Goal: Transaction & Acquisition: Subscribe to service/newsletter

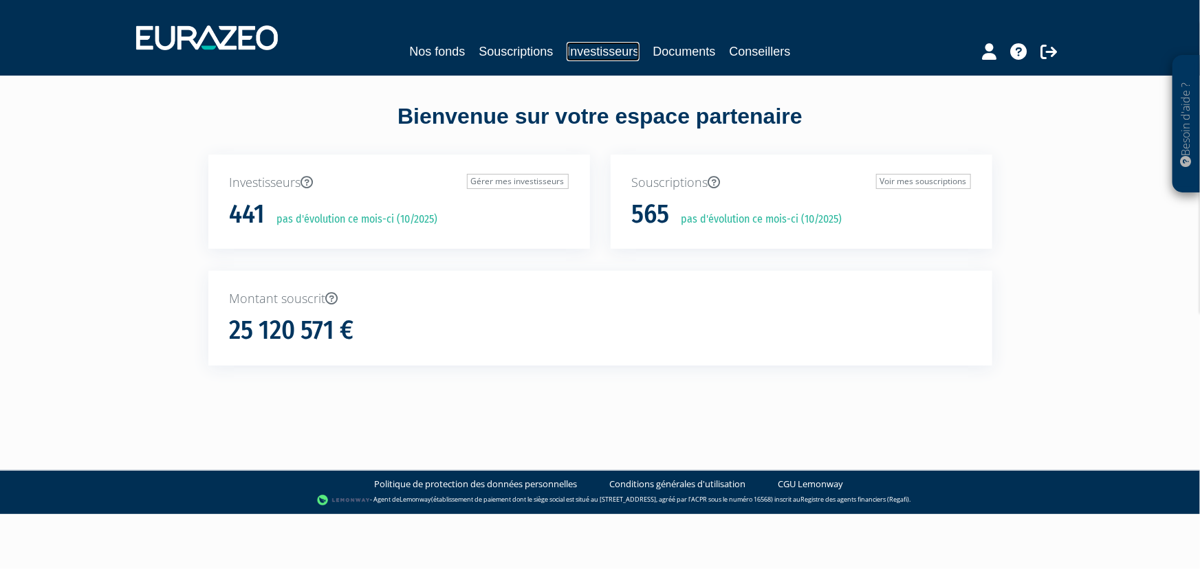
click at [576, 50] on link "Investisseurs" at bounding box center [603, 51] width 72 height 19
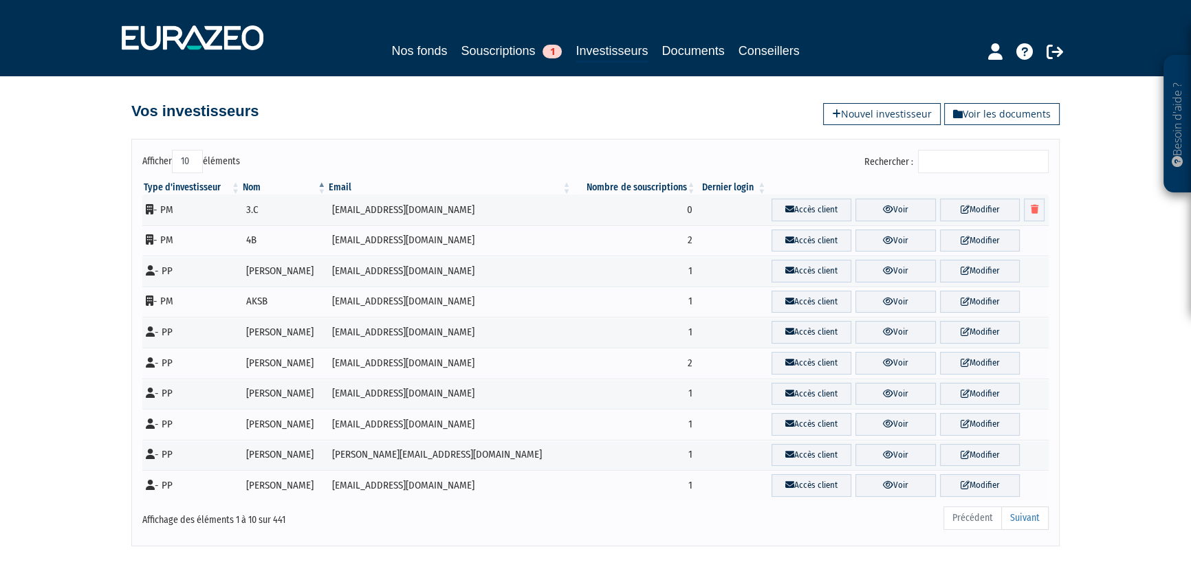
click at [963, 157] on input "Rechercher :" at bounding box center [983, 161] width 131 height 23
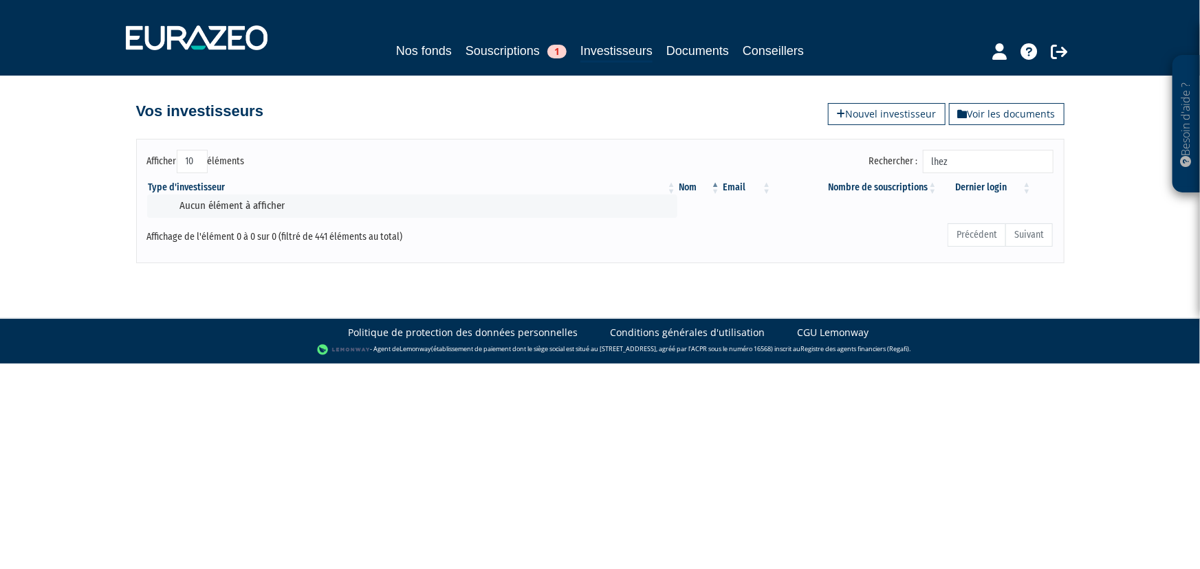
type input "lhez"
click at [485, 58] on link "Souscriptions 1" at bounding box center [516, 50] width 101 height 19
drag, startPoint x: 972, startPoint y: 158, endPoint x: 914, endPoint y: 164, distance: 58.8
click at [914, 164] on label "Rechercher : lhez" at bounding box center [961, 161] width 184 height 23
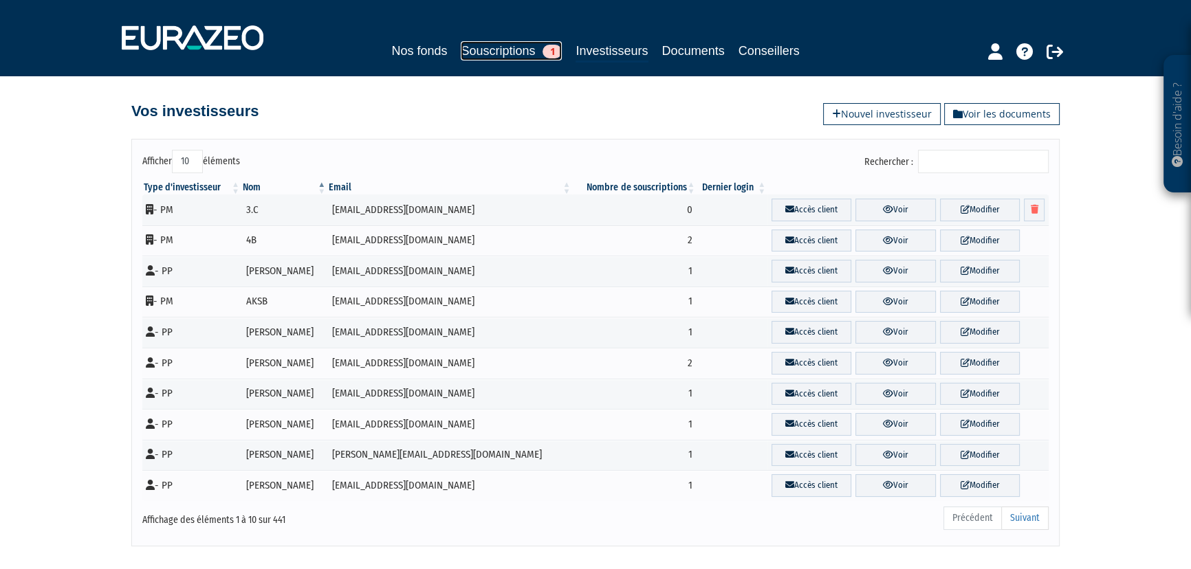
click at [490, 52] on link "Souscriptions 1" at bounding box center [511, 50] width 101 height 19
click at [489, 48] on link "Souscriptions 1" at bounding box center [511, 50] width 101 height 19
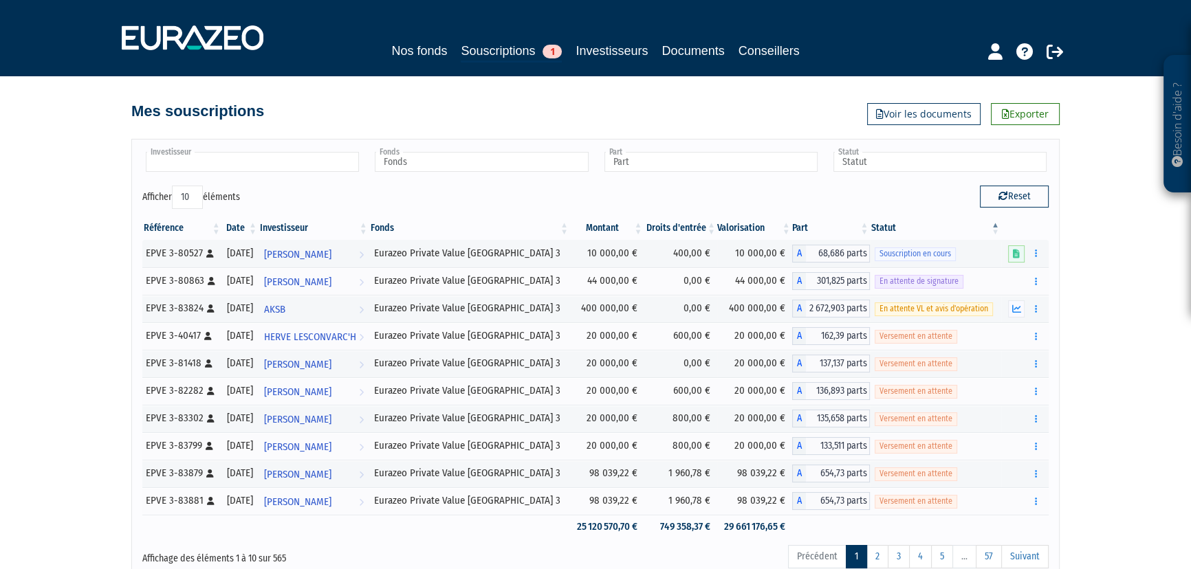
click at [261, 154] on input "text" at bounding box center [252, 162] width 213 height 20
click at [606, 45] on link "Investisseurs" at bounding box center [612, 50] width 72 height 19
type input "Investisseur"
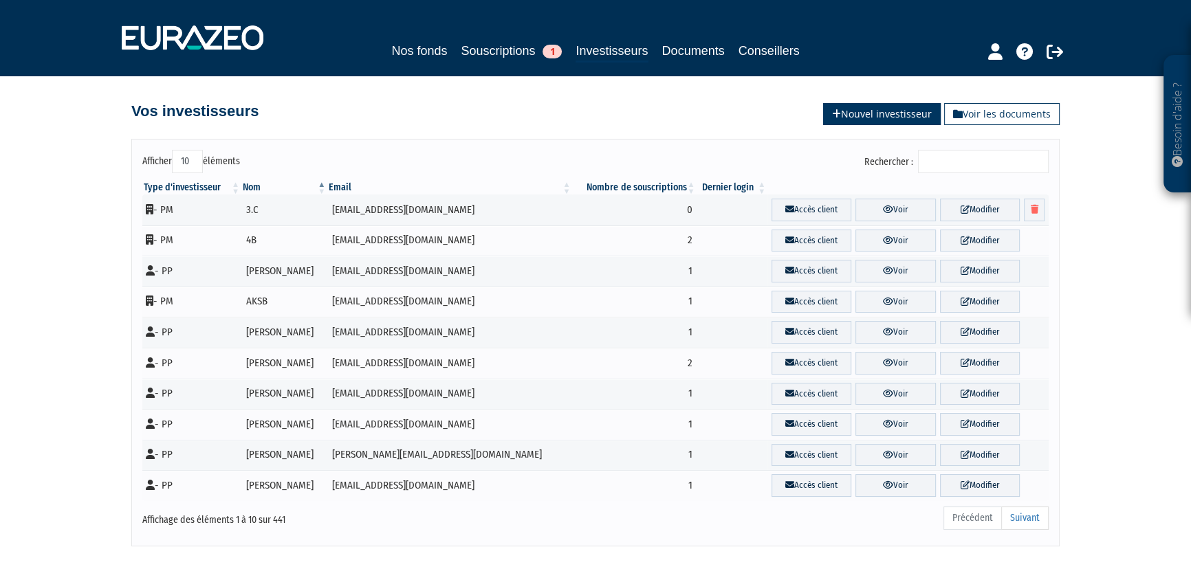
click at [892, 110] on link "Nouvel investisseur" at bounding box center [882, 114] width 118 height 22
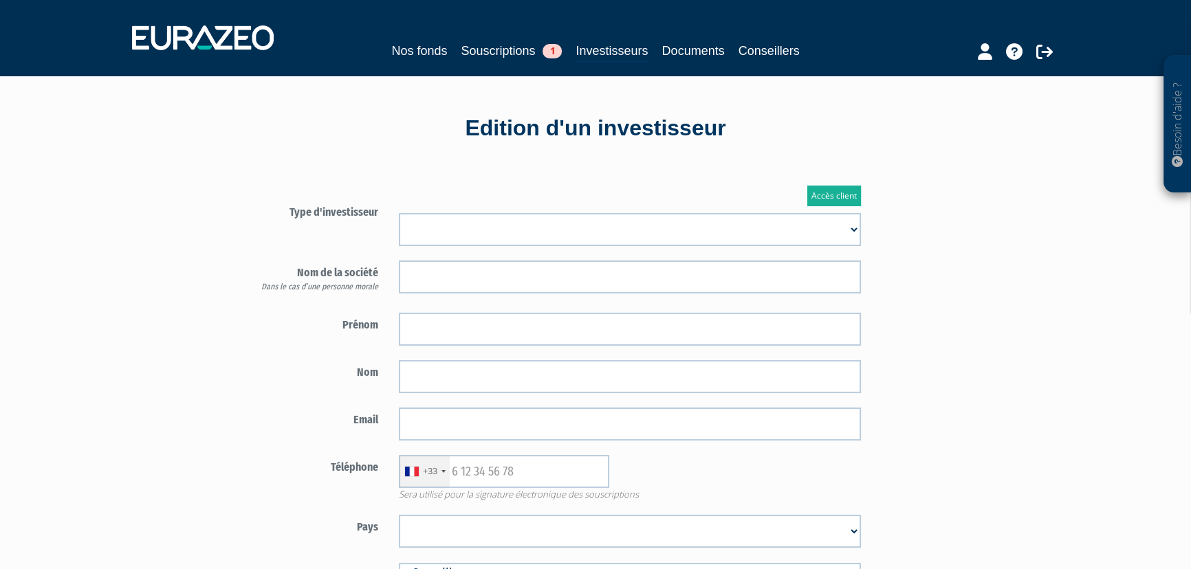
click at [534, 223] on select "Mr [PERSON_NAME] Société" at bounding box center [630, 229] width 462 height 33
select select "1"
click at [399, 213] on select "Mr [PERSON_NAME] Société" at bounding box center [630, 229] width 462 height 33
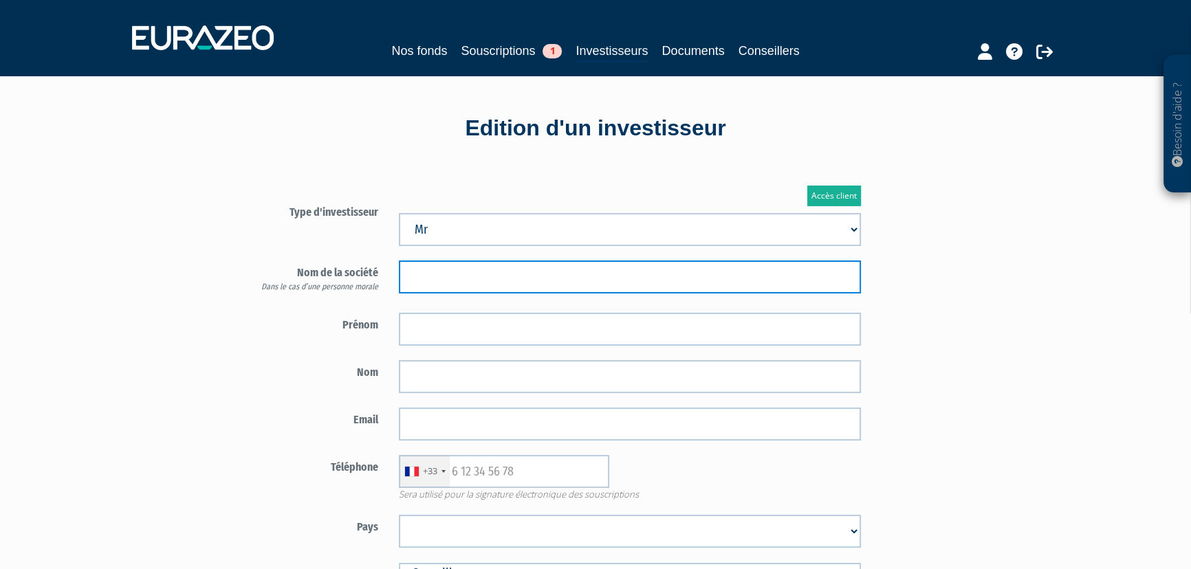
click at [520, 273] on input "text" at bounding box center [630, 277] width 462 height 33
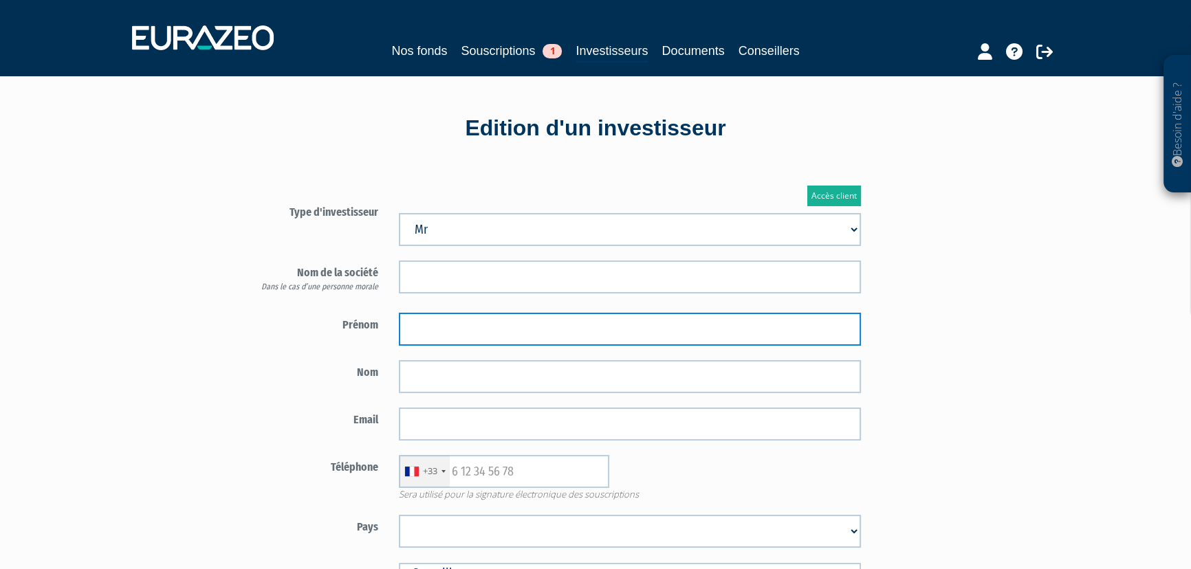
click at [422, 330] on input "text" at bounding box center [630, 329] width 462 height 33
type input "l"
type input "LHEZ"
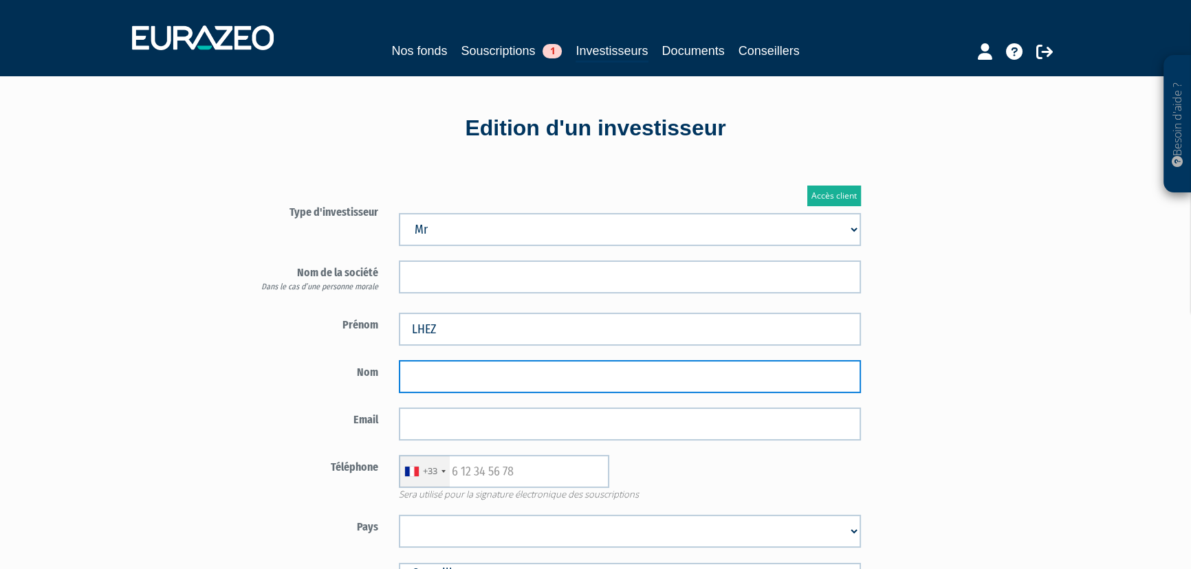
click at [476, 389] on input "text" at bounding box center [630, 376] width 462 height 33
type input "MATEI"
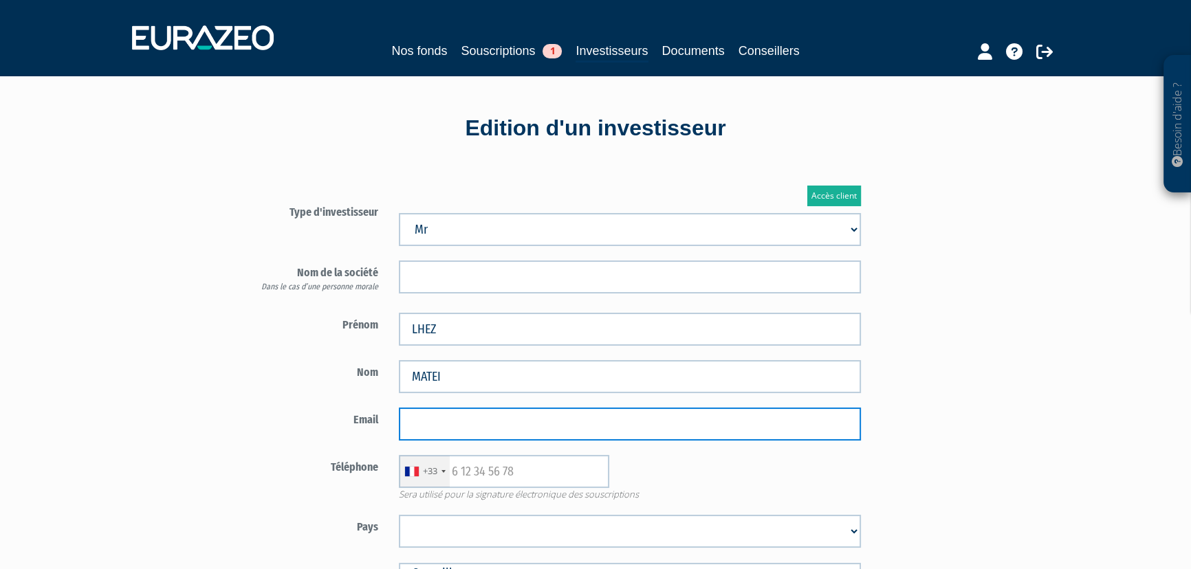
drag, startPoint x: 478, startPoint y: 426, endPoint x: 292, endPoint y: 393, distance: 188.7
click at [478, 426] on input "email" at bounding box center [630, 424] width 462 height 33
click at [450, 424] on input "email" at bounding box center [630, 424] width 462 height 33
paste input "landau.anna@gmail.com"
type input "landau.anna@gmail.com"
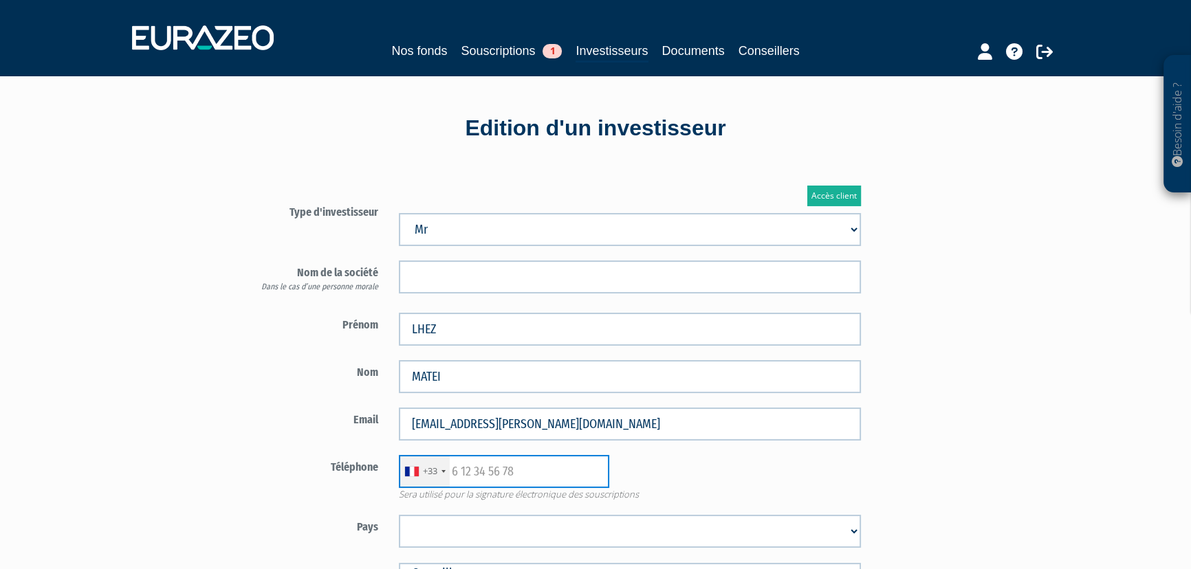
click at [518, 466] on input "text" at bounding box center [504, 471] width 210 height 33
paste input "688078730"
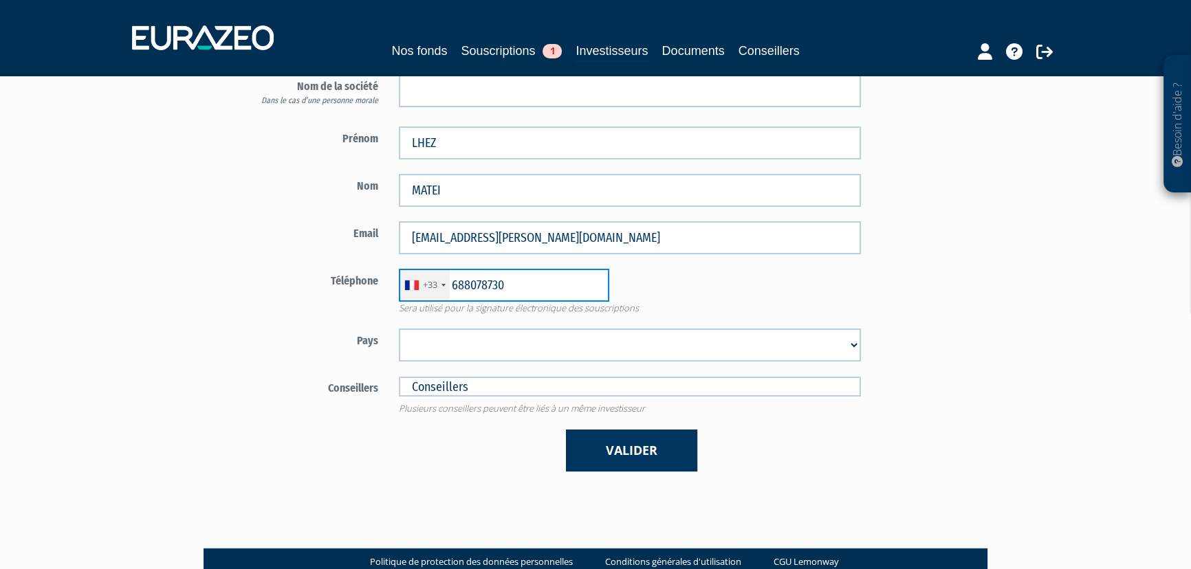
scroll to position [187, 0]
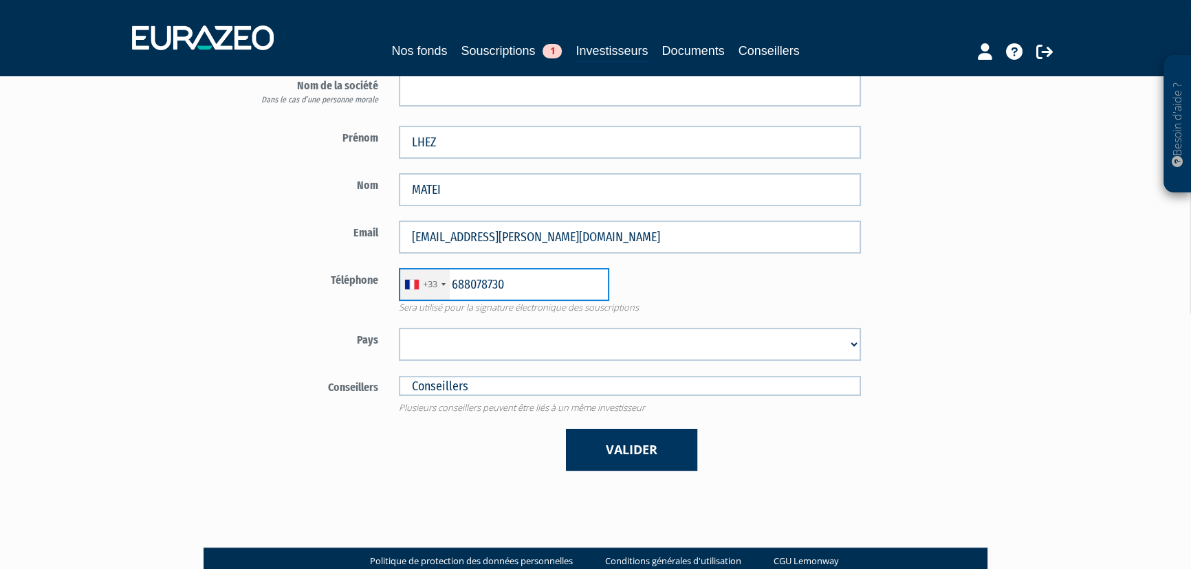
type input "688078730"
click at [495, 335] on select "Afghanistan Afrique du Sud Albanie Algérie Allemagne Andorre Angola Anguilla An…" at bounding box center [630, 344] width 462 height 33
click at [481, 338] on select "Afghanistan Afrique du Sud Albanie Algérie Allemagne Andorre Angola Anguilla An…" at bounding box center [630, 344] width 462 height 33
select select "75"
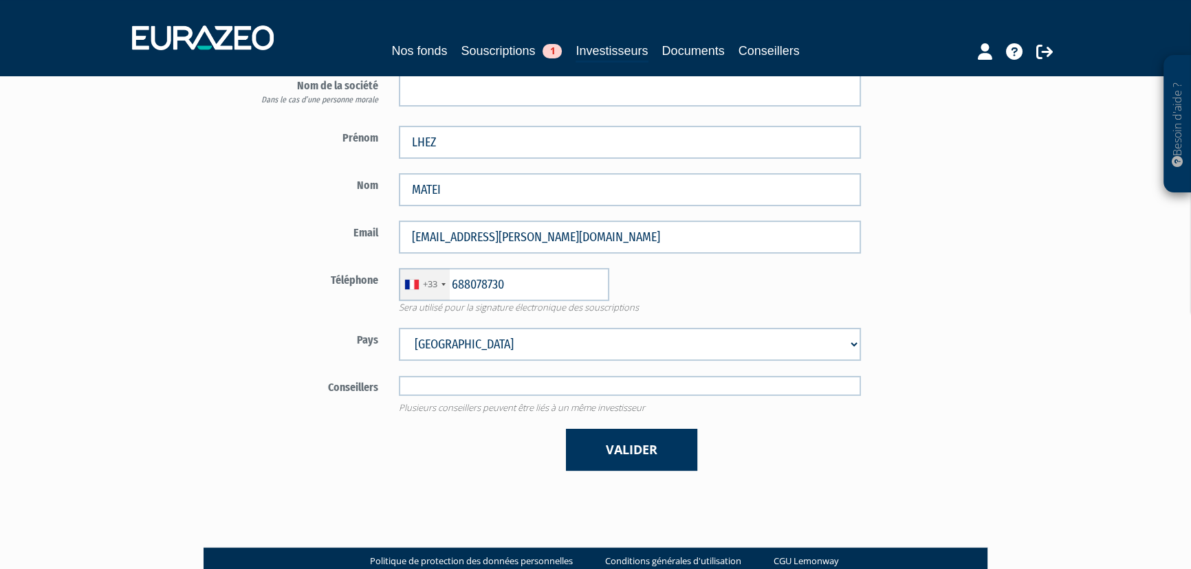
click at [499, 391] on input "text" at bounding box center [630, 386] width 462 height 20
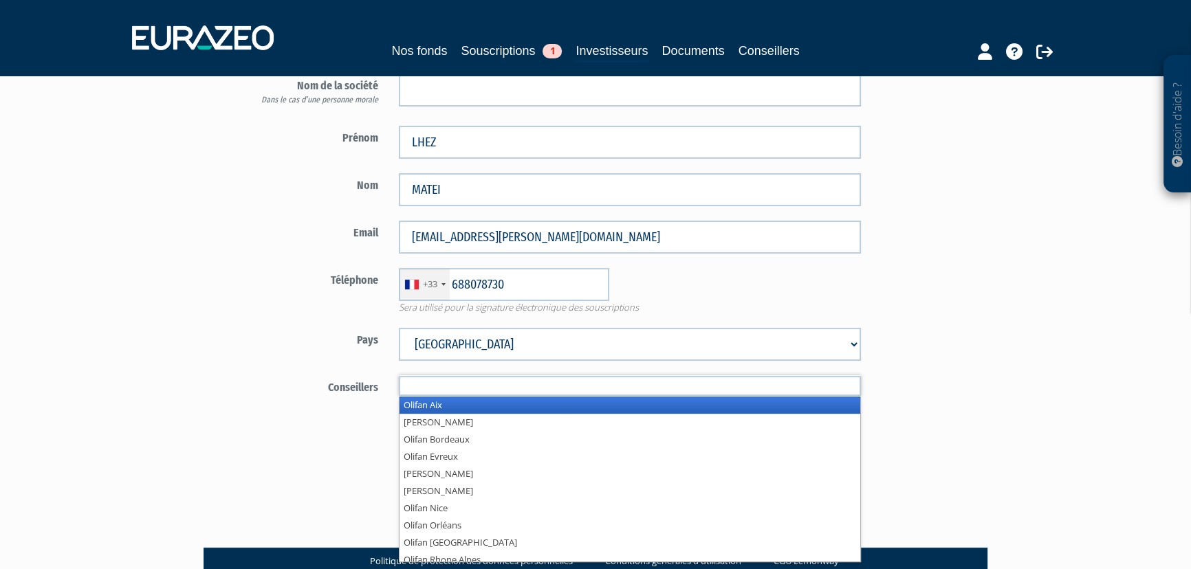
type input "Conseillers"
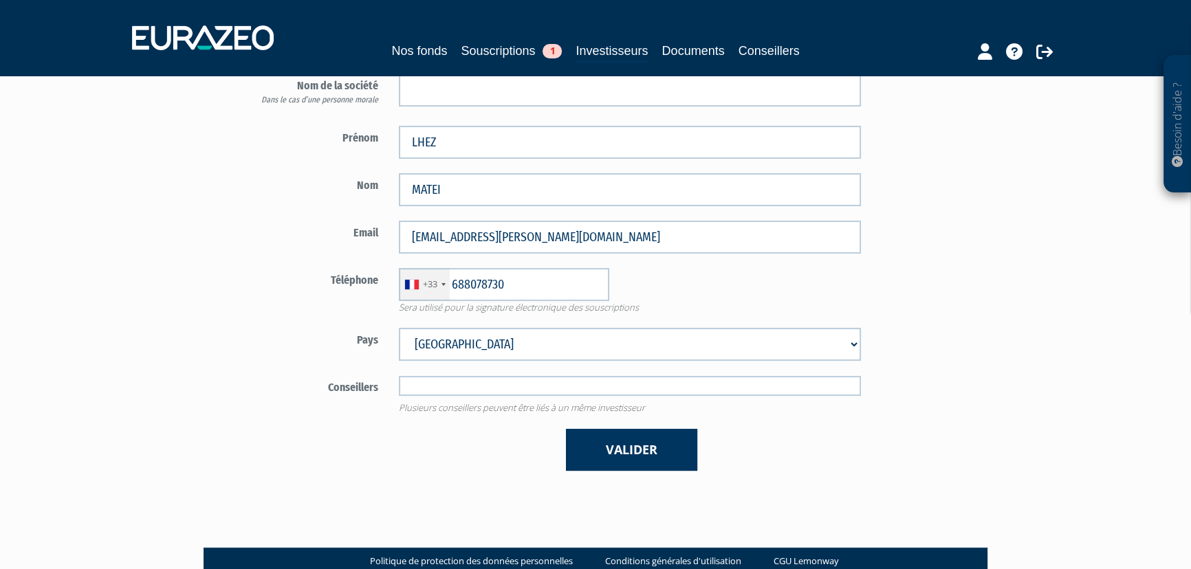
click at [529, 384] on input "text" at bounding box center [630, 386] width 462 height 20
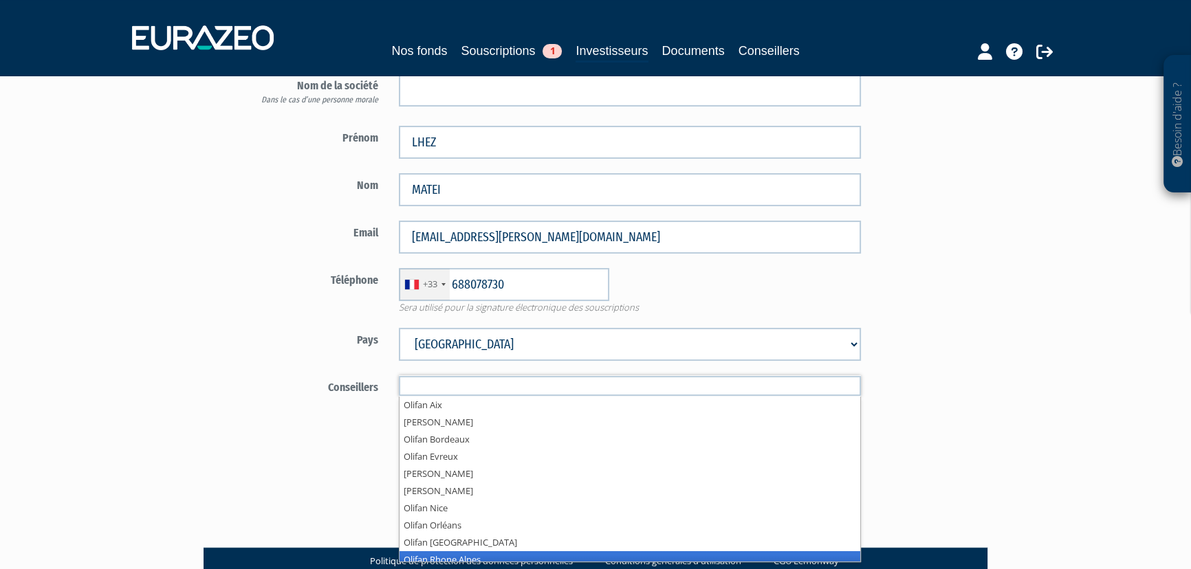
scroll to position [7, 0]
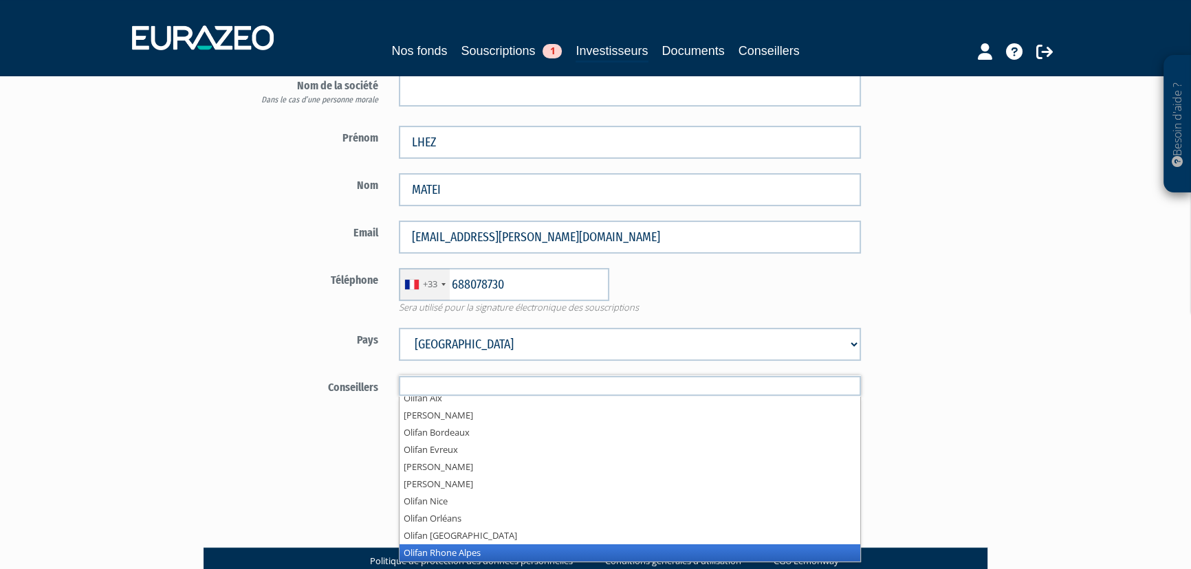
click at [639, 551] on li "Olifan Rhone Alpes" at bounding box center [630, 553] width 461 height 17
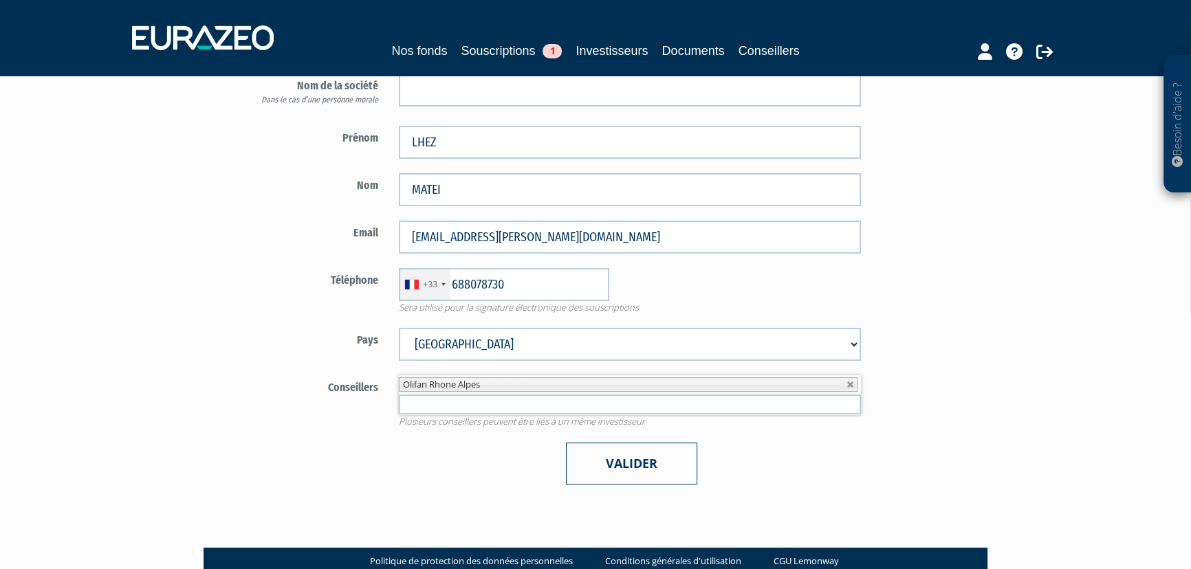
click at [621, 461] on button "Valider" at bounding box center [631, 464] width 131 height 42
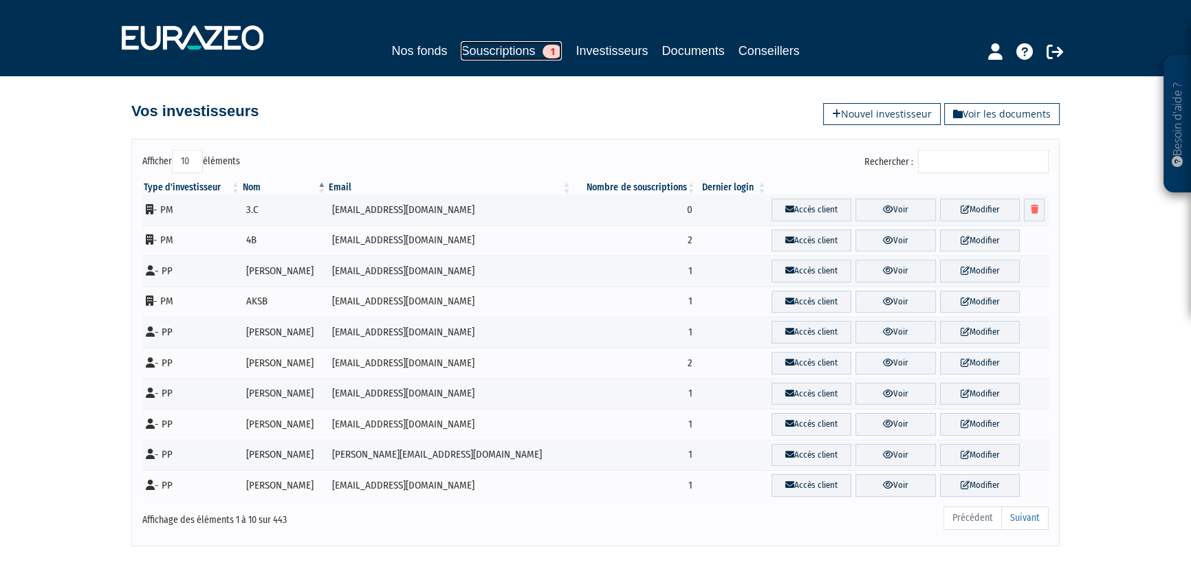
click at [502, 55] on link "Souscriptions 1" at bounding box center [511, 50] width 101 height 19
click at [488, 50] on link "Souscriptions 1" at bounding box center [511, 50] width 101 height 19
click at [420, 54] on link "Nos fonds" at bounding box center [419, 50] width 56 height 19
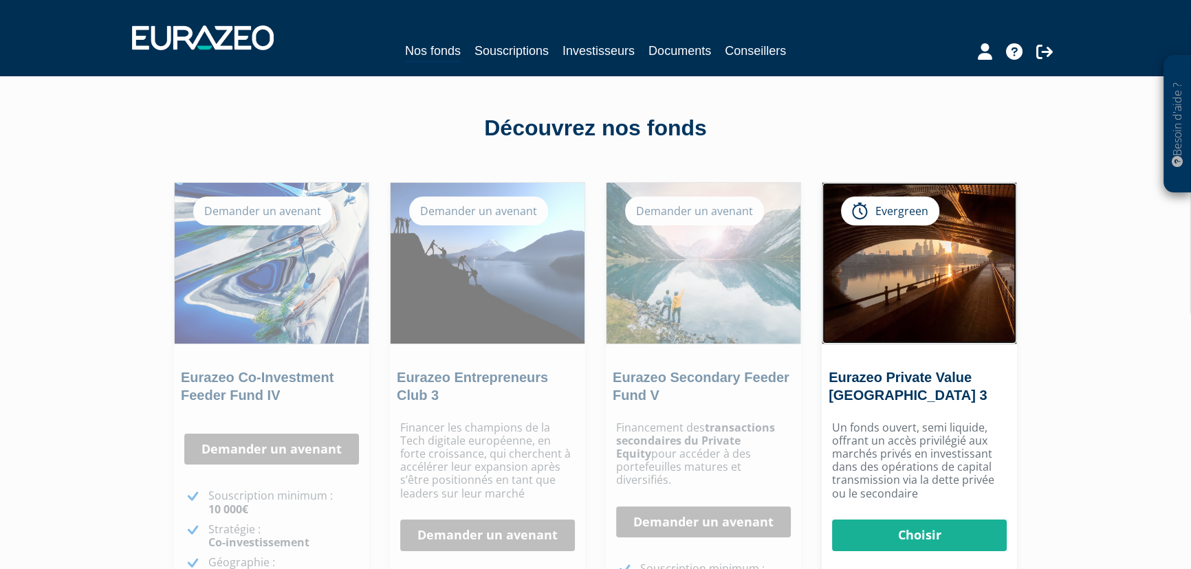
click at [924, 307] on img at bounding box center [919, 263] width 194 height 161
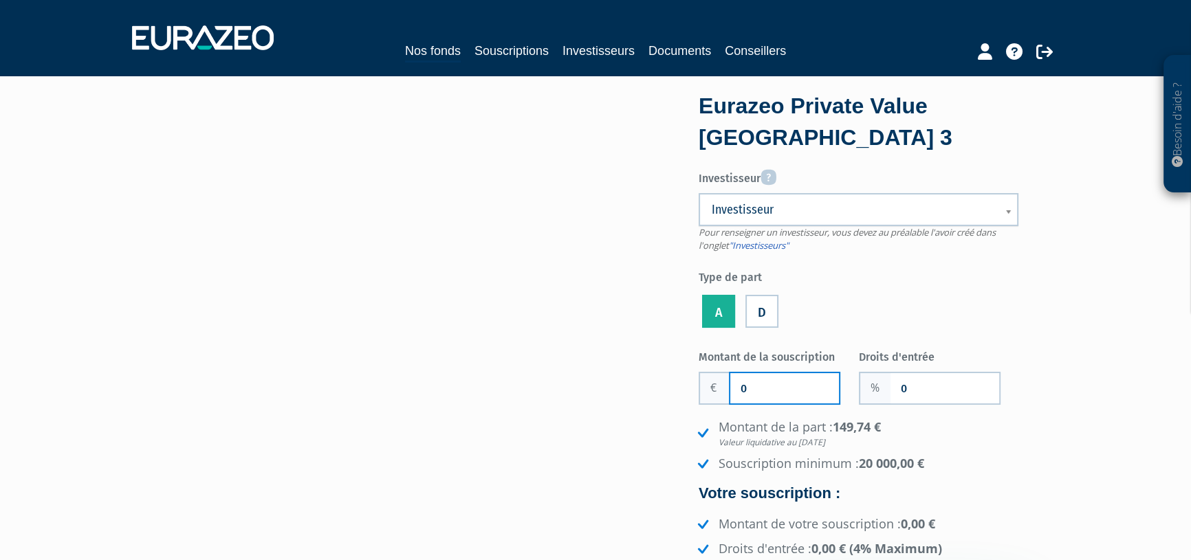
click at [773, 392] on input "0" at bounding box center [784, 388] width 109 height 30
type input "20 000"
drag, startPoint x: 913, startPoint y: 393, endPoint x: 901, endPoint y: 393, distance: 12.4
click at [901, 393] on input "0" at bounding box center [944, 388] width 109 height 30
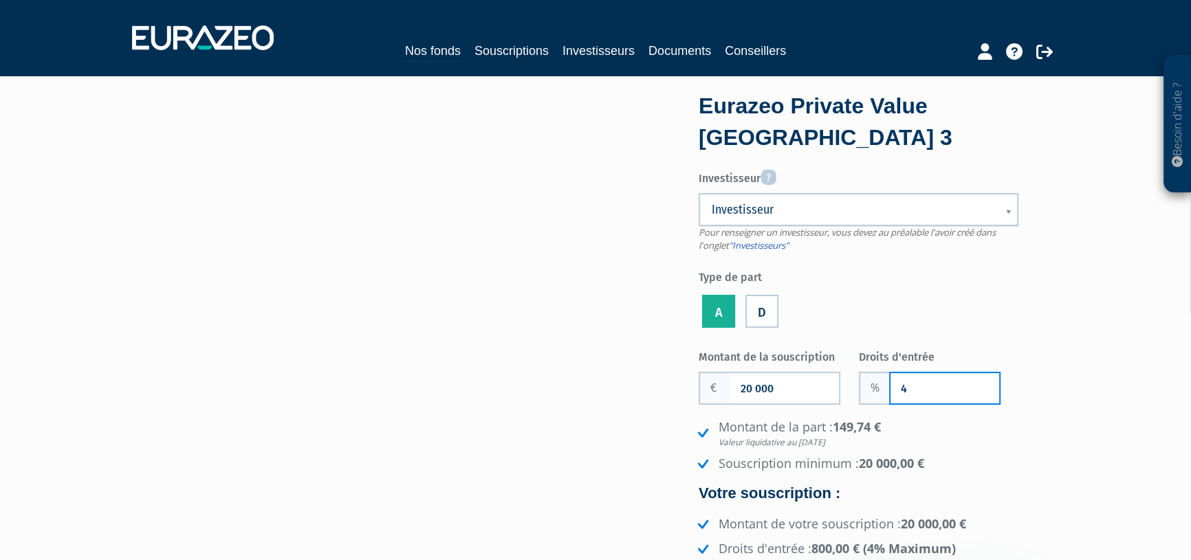
type input "4"
click at [907, 314] on ul "A D" at bounding box center [859, 311] width 320 height 39
click at [816, 213] on span "Investisseur" at bounding box center [850, 209] width 276 height 17
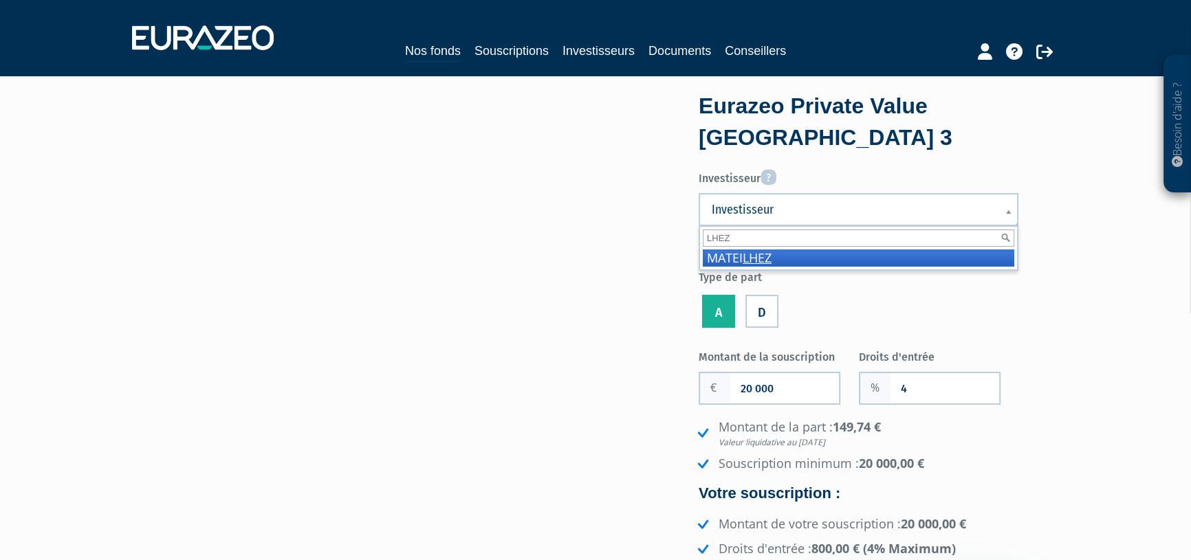
type input "LHEZ"
click at [820, 252] on li "MATEI LHEZ" at bounding box center [858, 258] width 311 height 17
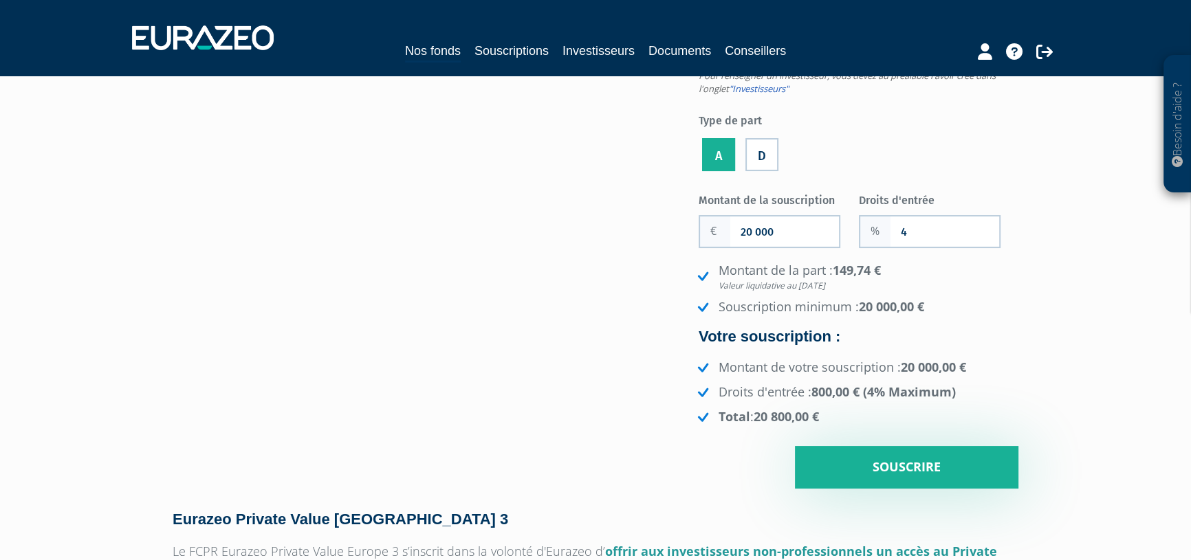
scroll to position [187, 0]
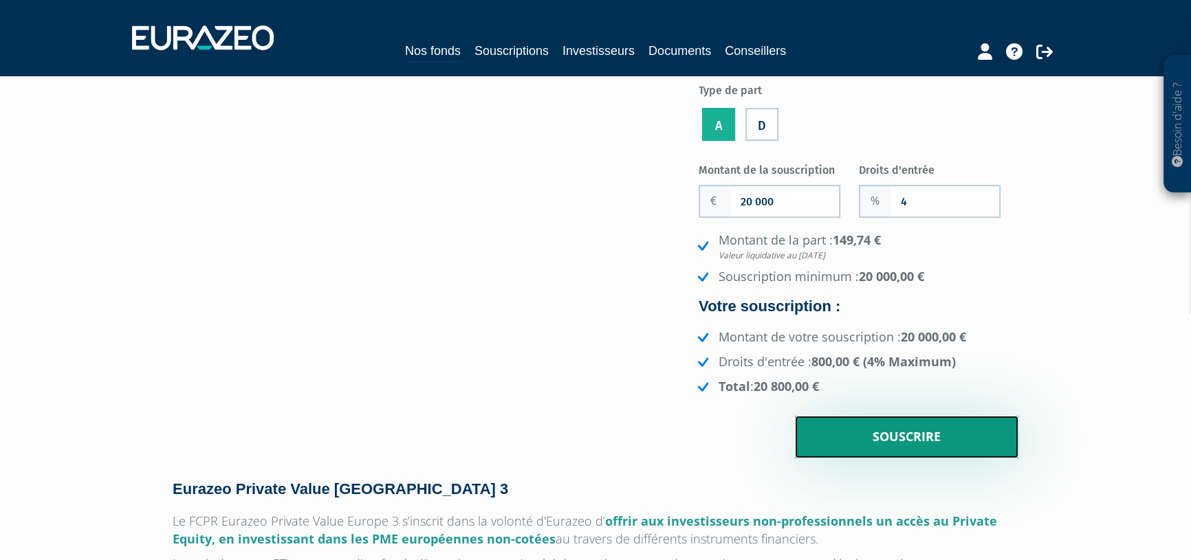
click at [890, 444] on input "Souscrire" at bounding box center [906, 437] width 223 height 43
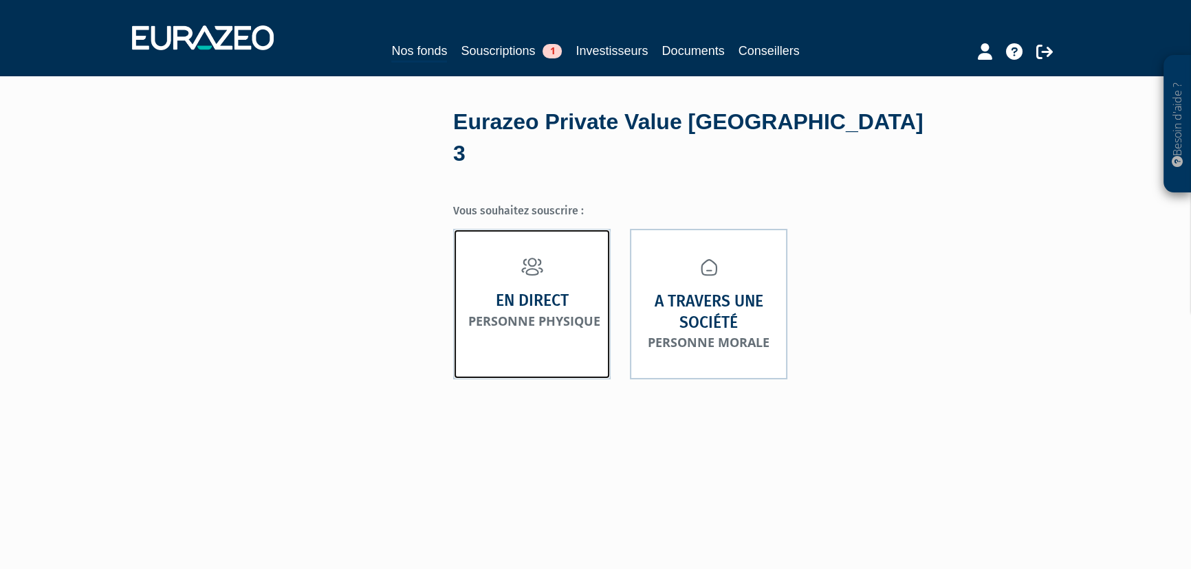
click at [523, 313] on small "Personne physique" at bounding box center [534, 321] width 132 height 17
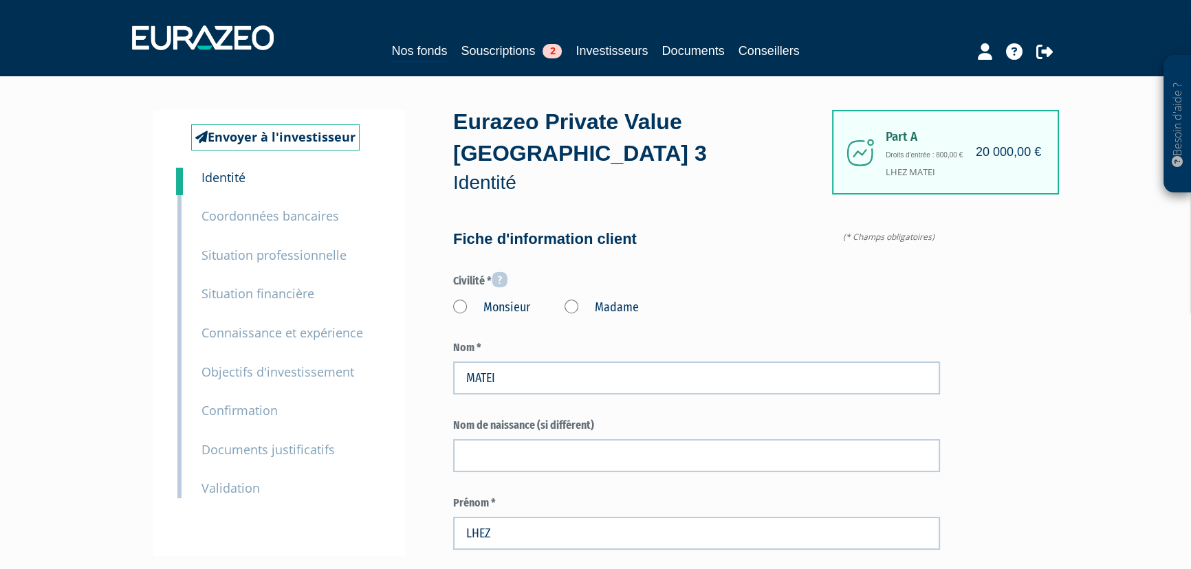
type input "6 88 07 87 30"
click at [455, 303] on label "Monsieur" at bounding box center [491, 308] width 77 height 18
click at [0, 0] on input "Monsieur" at bounding box center [0, 0] width 0 height 0
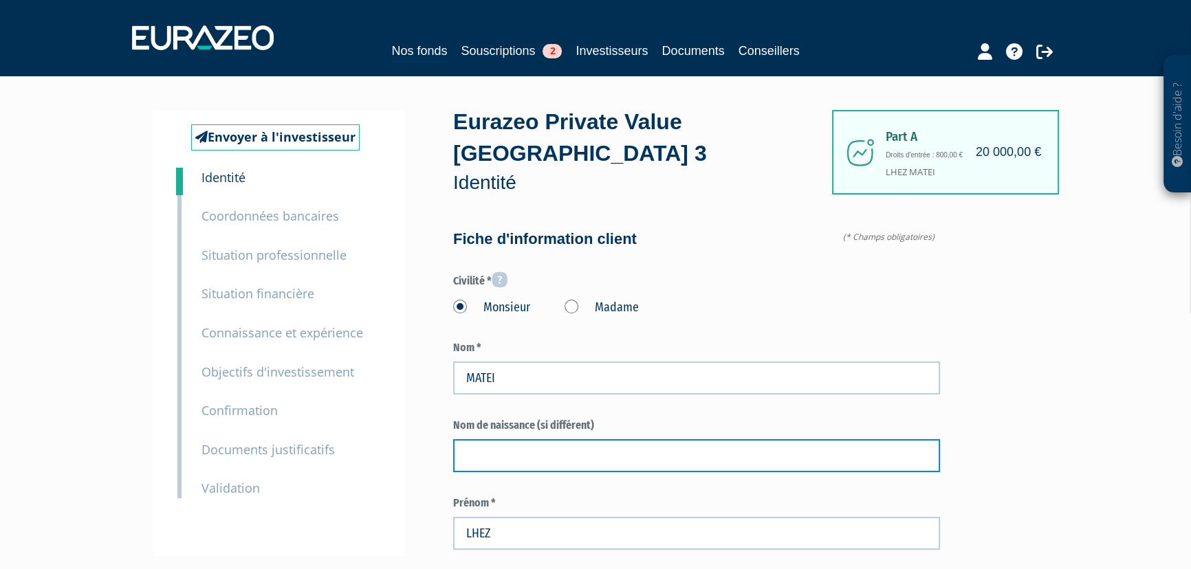
drag, startPoint x: 582, startPoint y: 463, endPoint x: 591, endPoint y: 463, distance: 8.3
click at [582, 463] on input "text" at bounding box center [696, 455] width 487 height 33
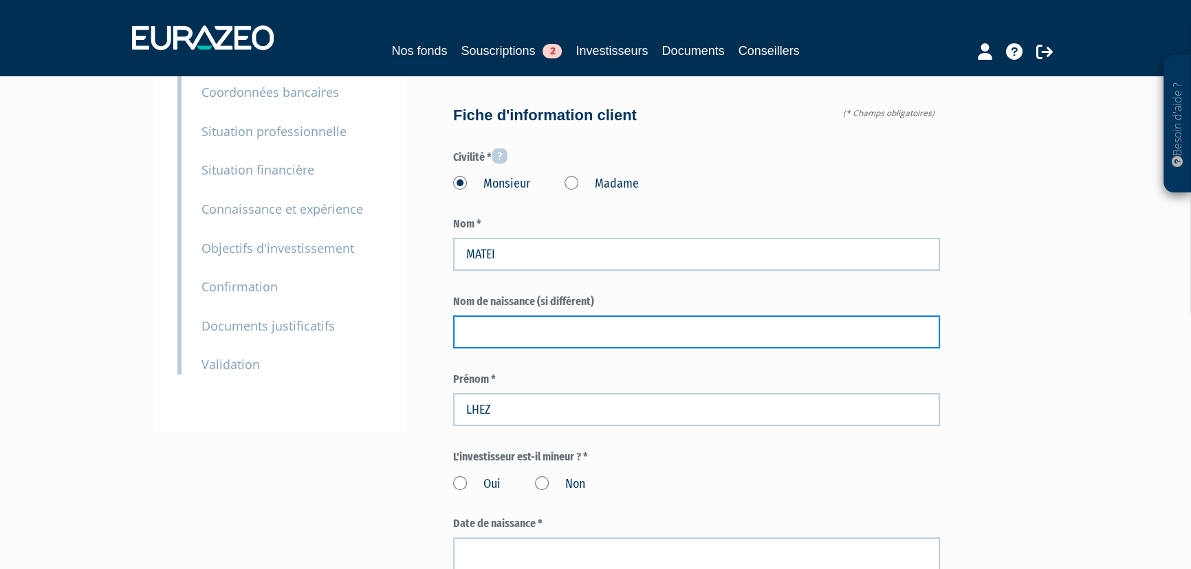
scroll to position [124, 0]
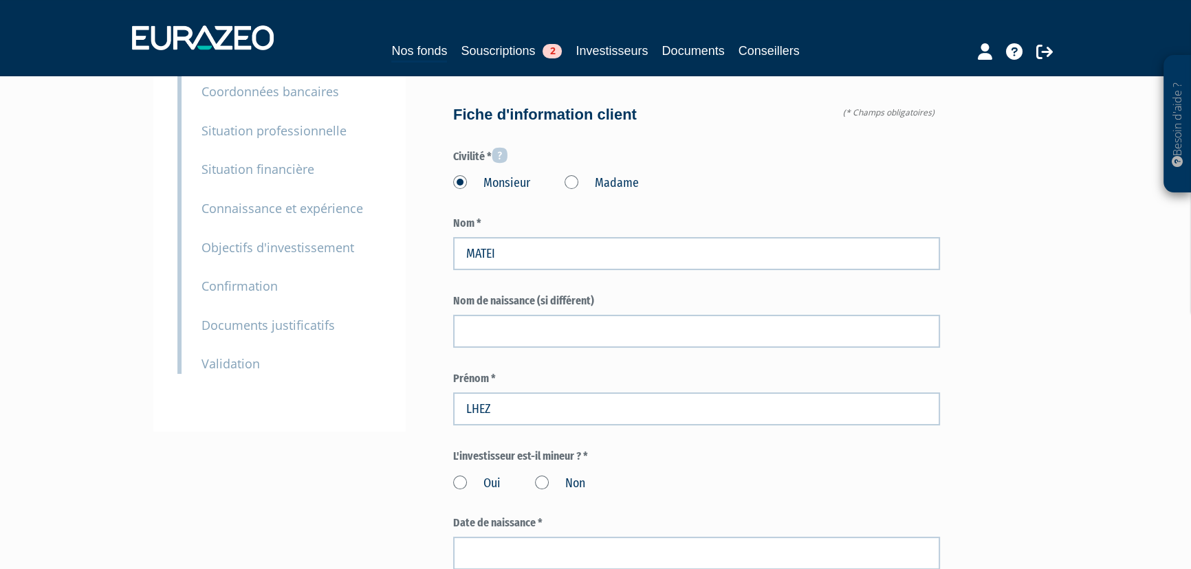
click at [459, 481] on label "Oui" at bounding box center [476, 484] width 47 height 18
click at [0, 0] on input "Oui" at bounding box center [0, 0] width 0 height 0
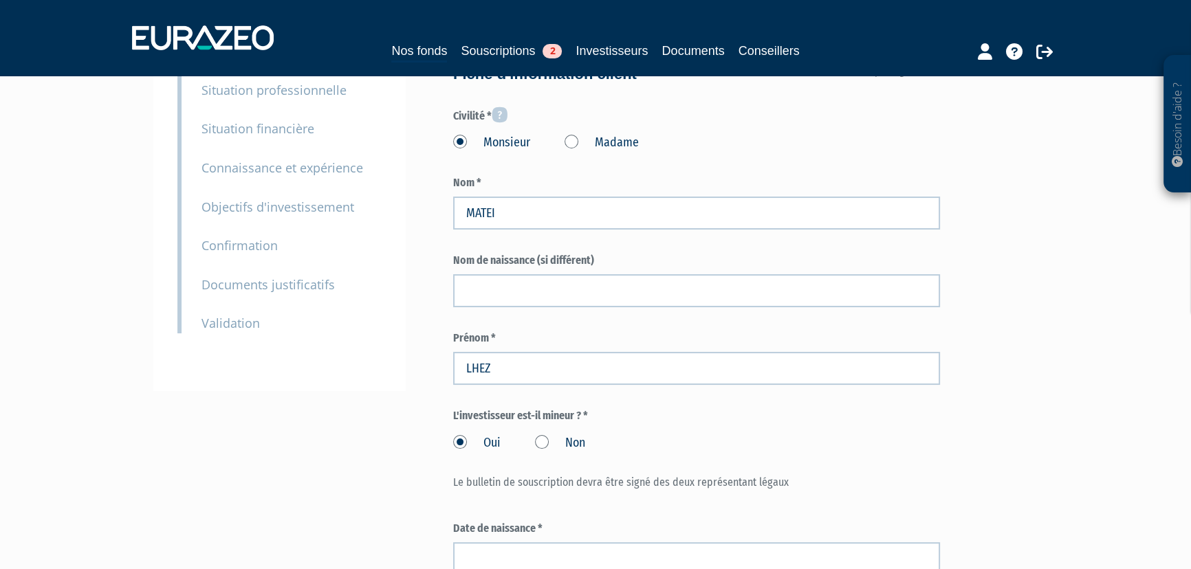
scroll to position [312, 0]
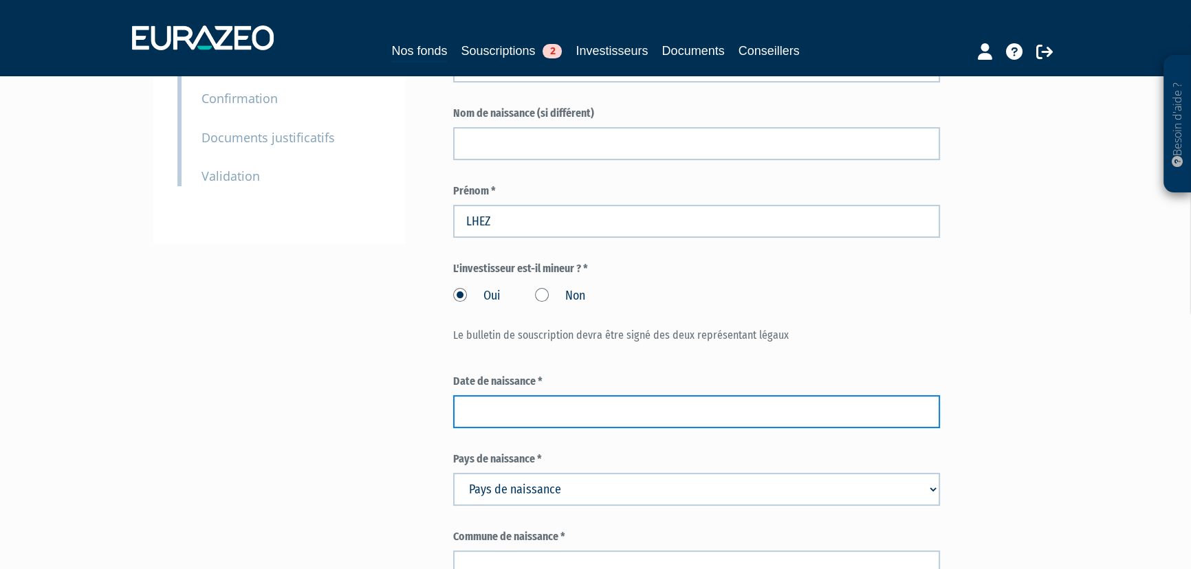
click at [523, 399] on input at bounding box center [696, 411] width 487 height 33
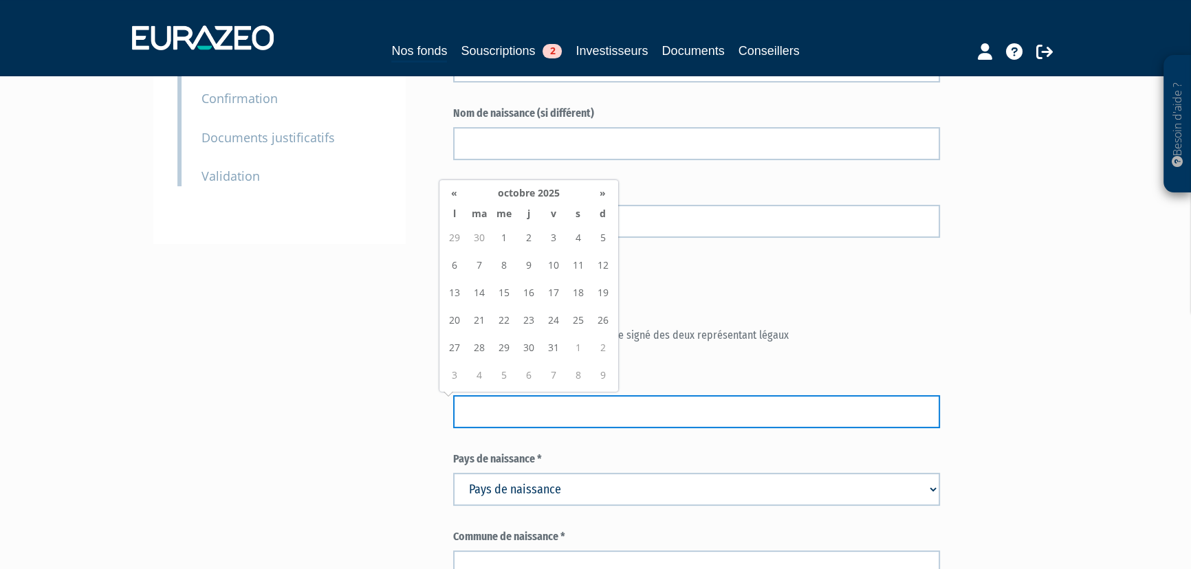
click at [495, 412] on input at bounding box center [696, 411] width 487 height 33
type input "05/01/2016"
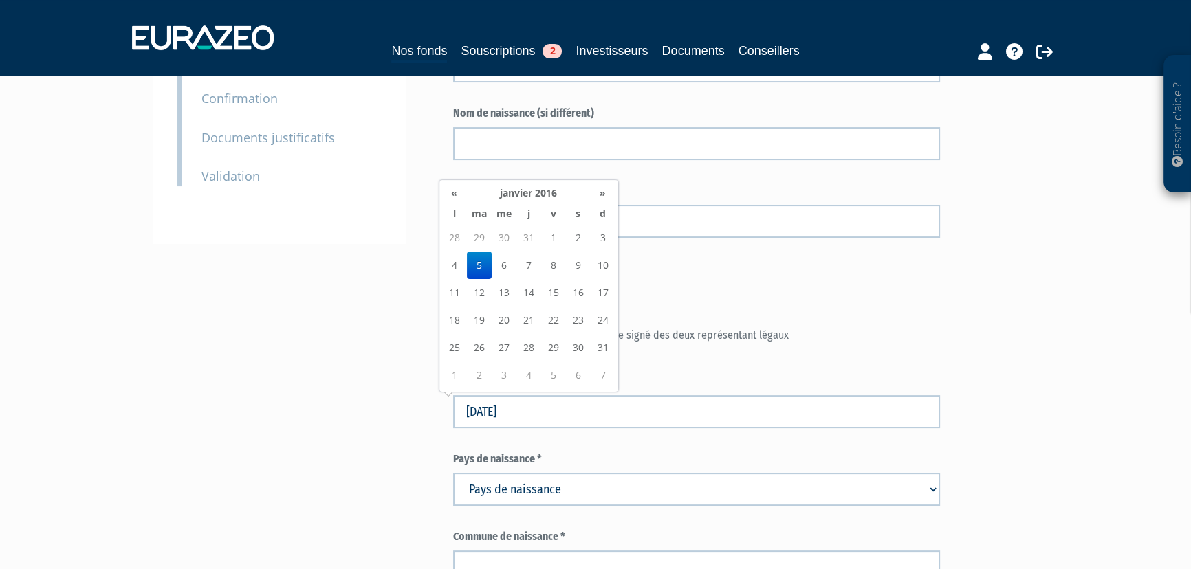
click at [653, 492] on select "Pays de naissance Afghanistan Afrique du Sud Albanie Algérie Allemagne Andorre" at bounding box center [696, 489] width 487 height 33
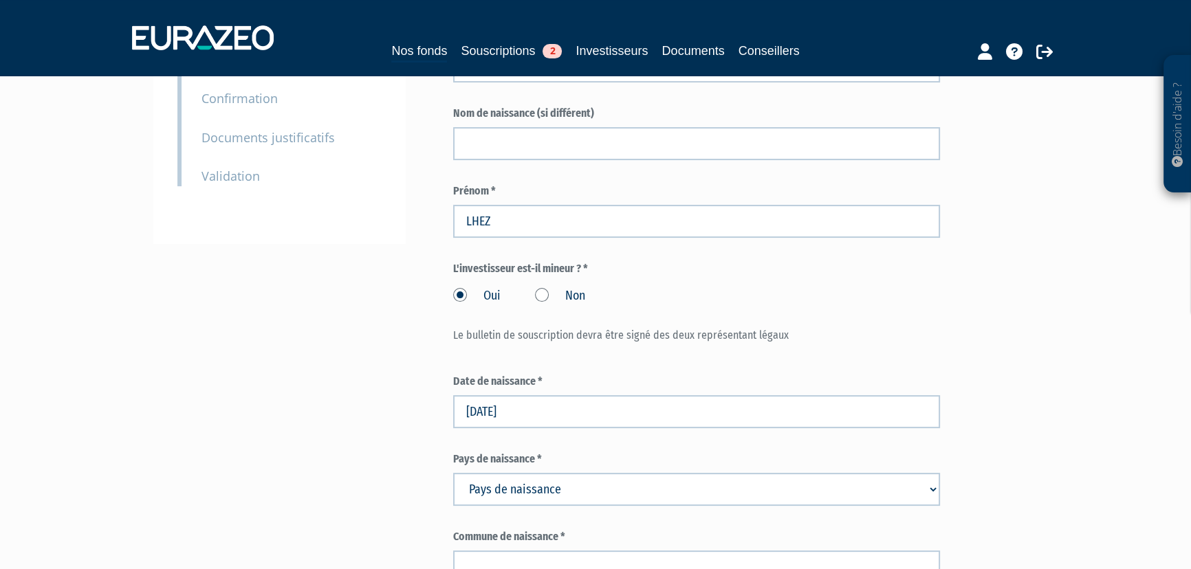
select select "75"
click at [653, 492] on select "Pays de naissance Afghanistan Afrique du Sud Albanie Algérie Allemagne Andorre" at bounding box center [696, 489] width 487 height 33
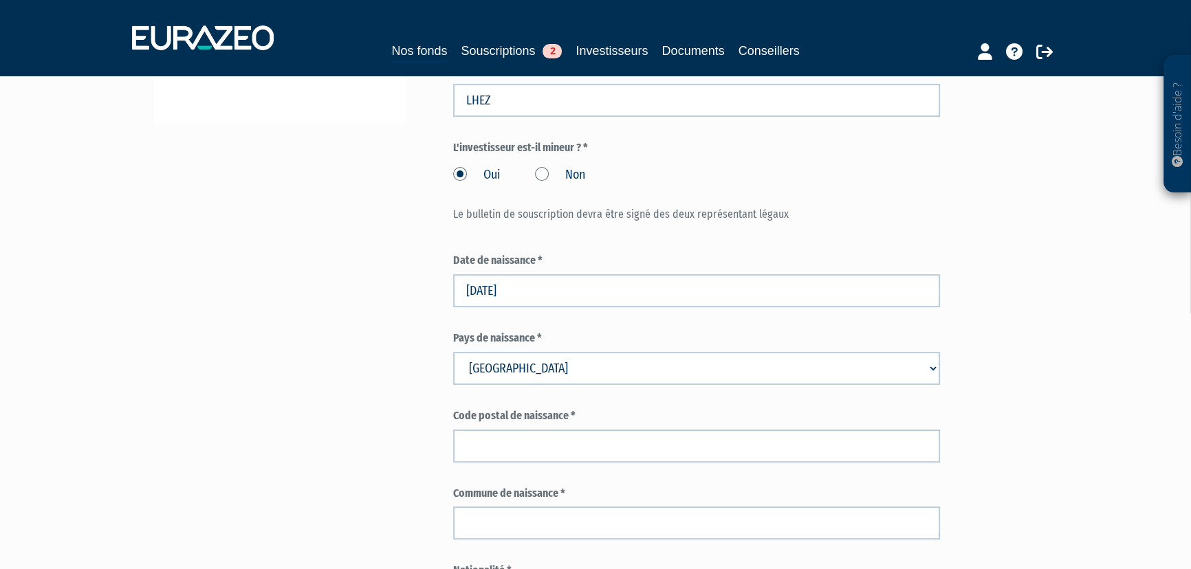
scroll to position [437, 0]
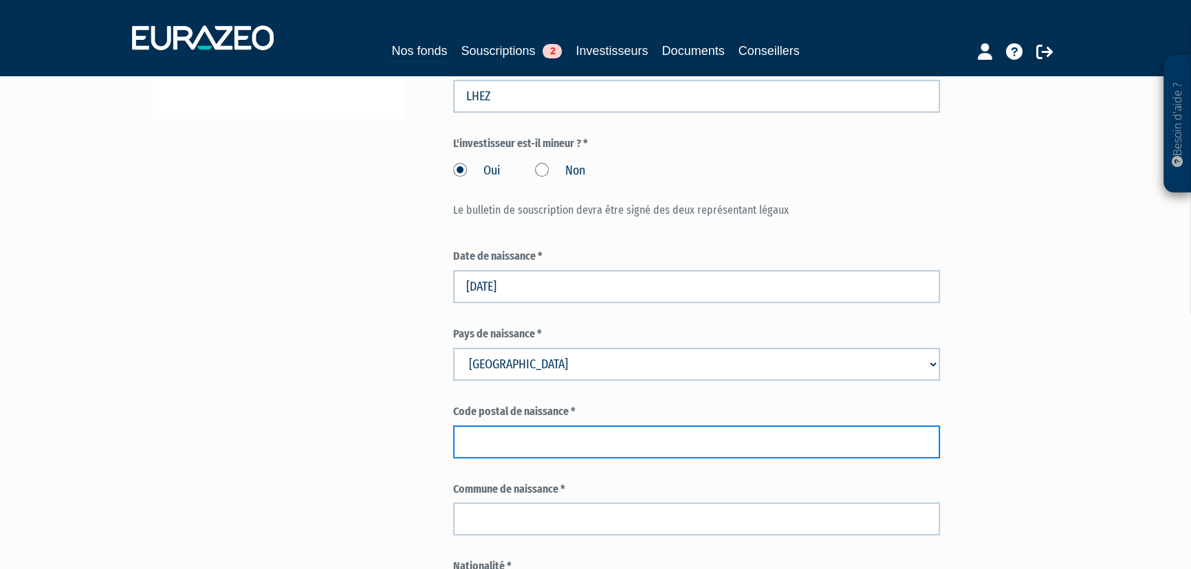
click at [626, 446] on input "text" at bounding box center [696, 442] width 487 height 33
click at [531, 444] on input "text" at bounding box center [696, 442] width 487 height 33
type input "09000"
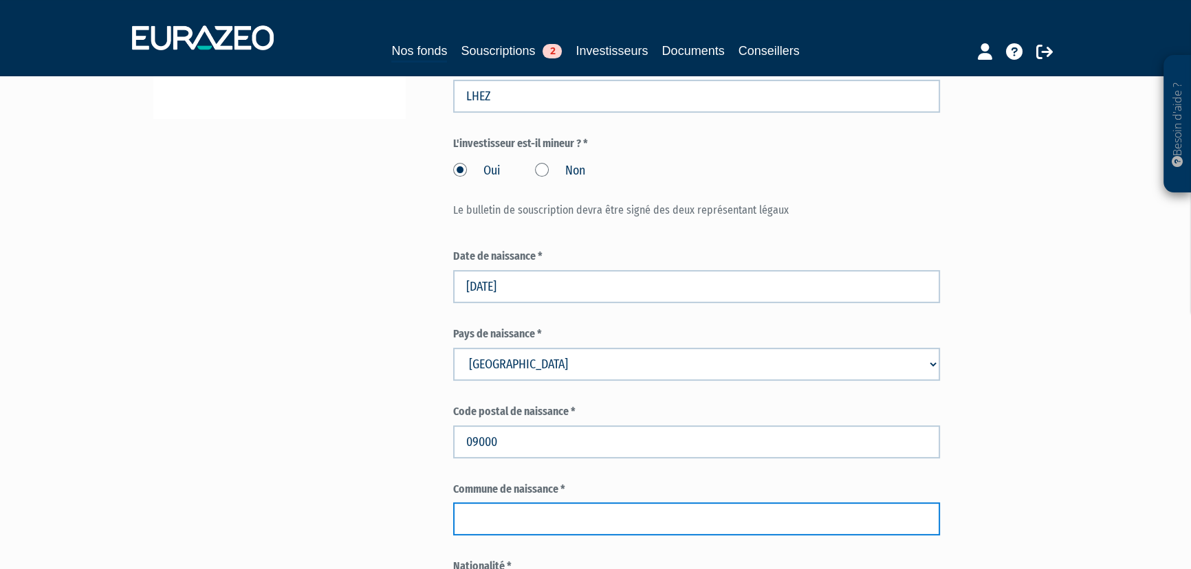
click at [582, 510] on input "text" at bounding box center [696, 519] width 487 height 33
type input "SAINT JEAN DE VERGES"
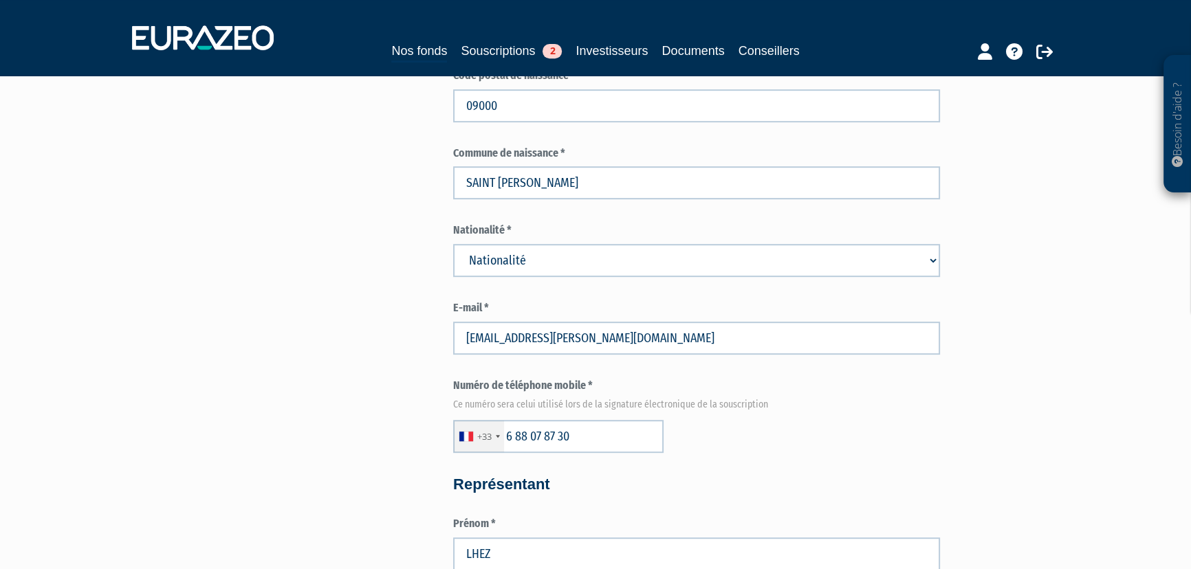
scroll to position [875, 0]
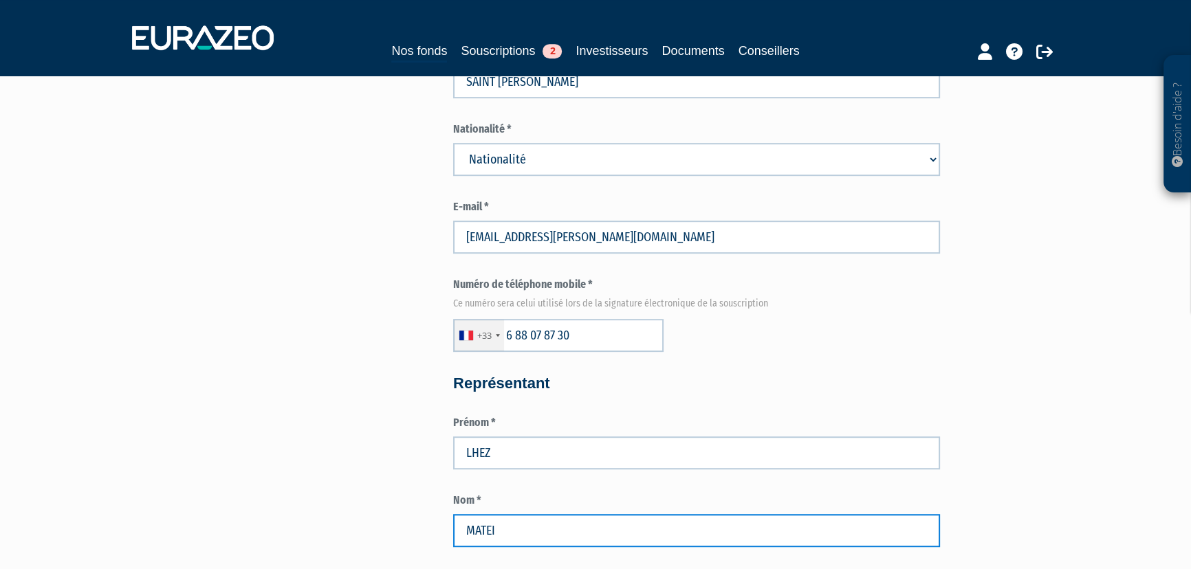
drag, startPoint x: 517, startPoint y: 534, endPoint x: 443, endPoint y: 528, distance: 74.5
click at [443, 528] on div "Envoyer à l'investisseur 1 Identité 2 Coordonnées bancaires 3 Situation profess…" at bounding box center [596, 537] width 864 height 2605
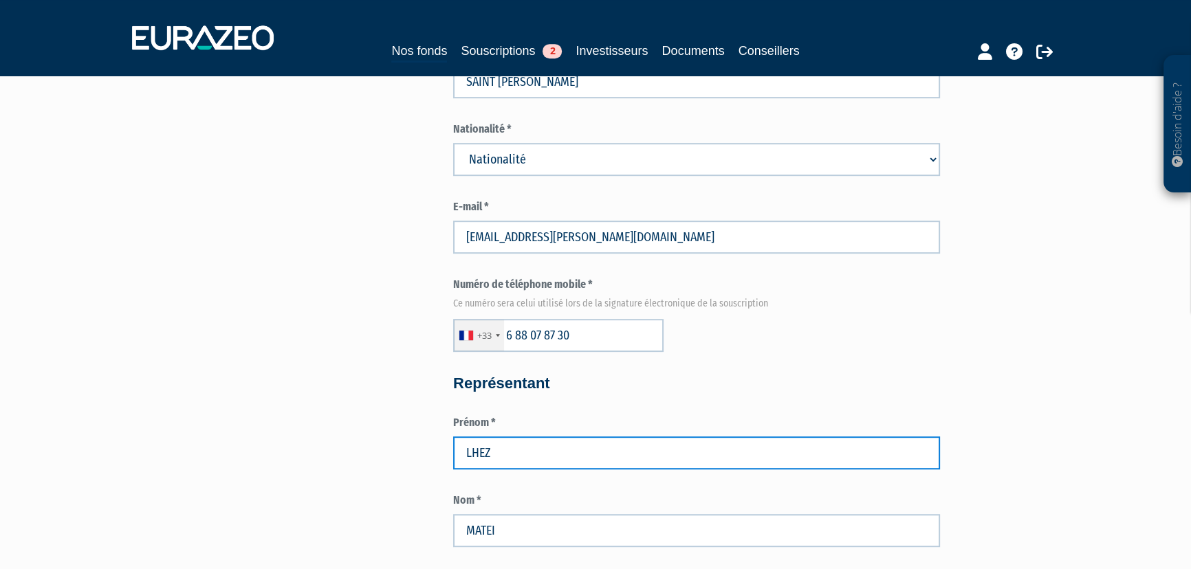
drag, startPoint x: 496, startPoint y: 454, endPoint x: 464, endPoint y: 454, distance: 31.6
click at [464, 454] on input "LHEZ" at bounding box center [696, 453] width 487 height 33
type input "LANDAU"
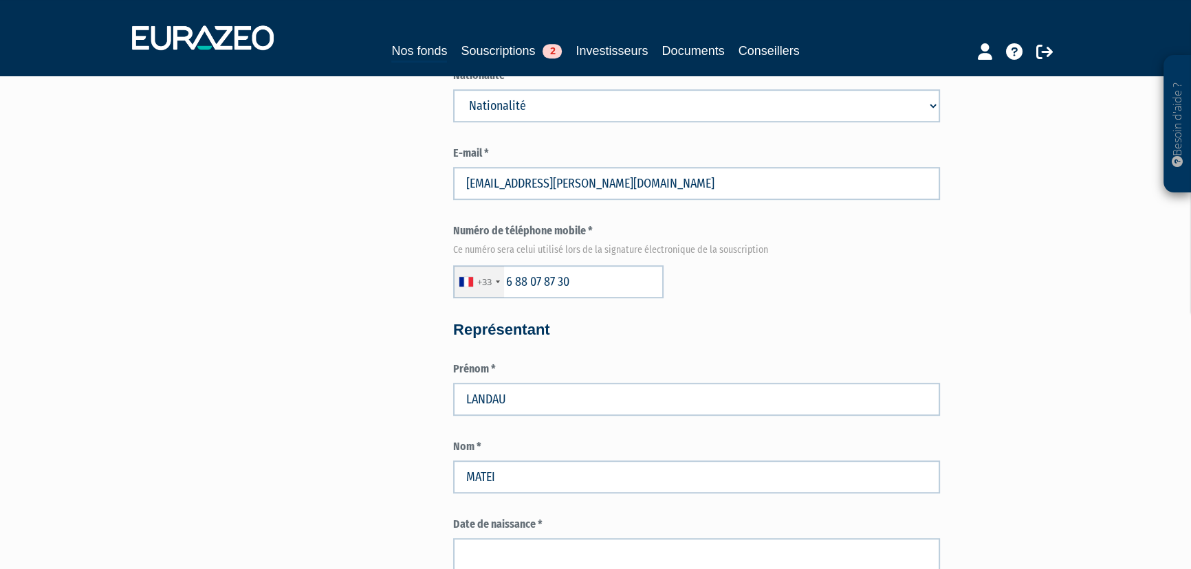
scroll to position [1000, 0]
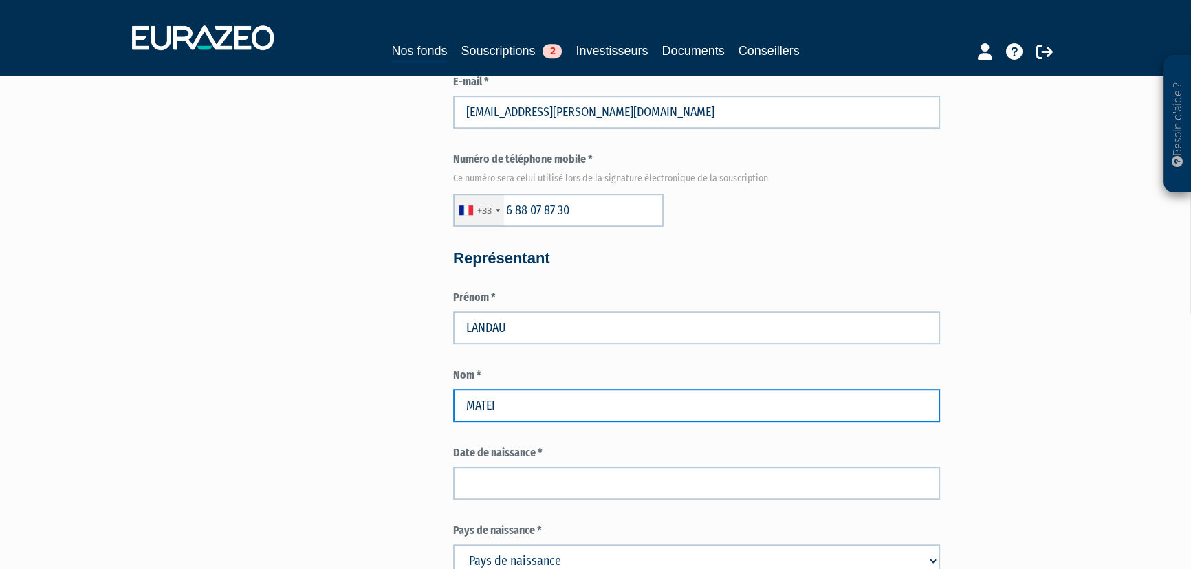
drag, startPoint x: 500, startPoint y: 402, endPoint x: 454, endPoint y: 411, distance: 46.9
click at [463, 407] on input "MATEI" at bounding box center [696, 405] width 487 height 33
type input "ANNA"
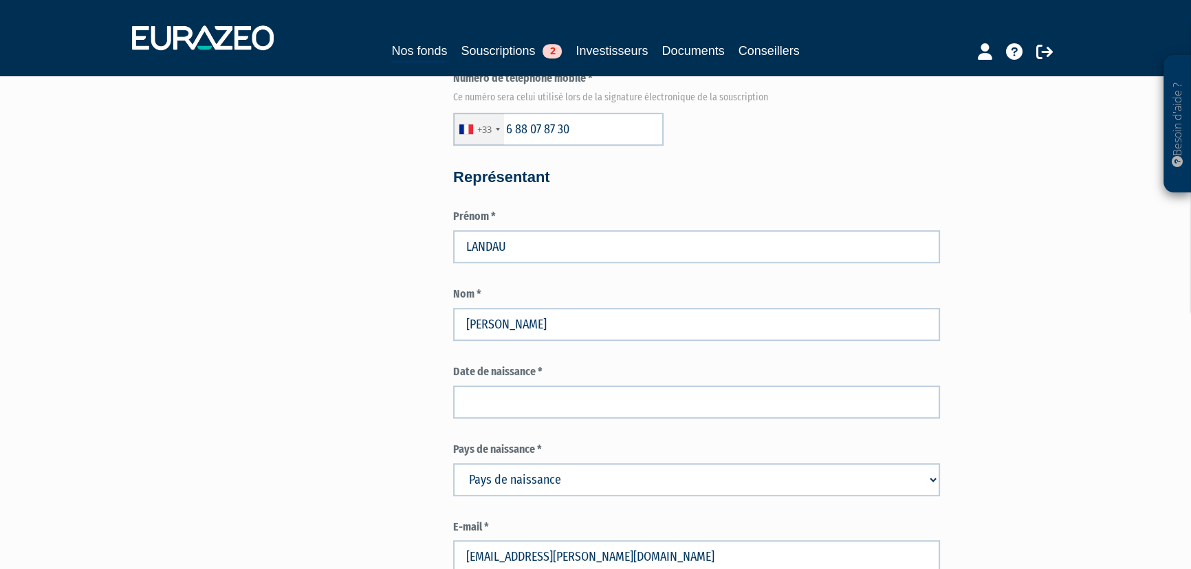
scroll to position [1062, 0]
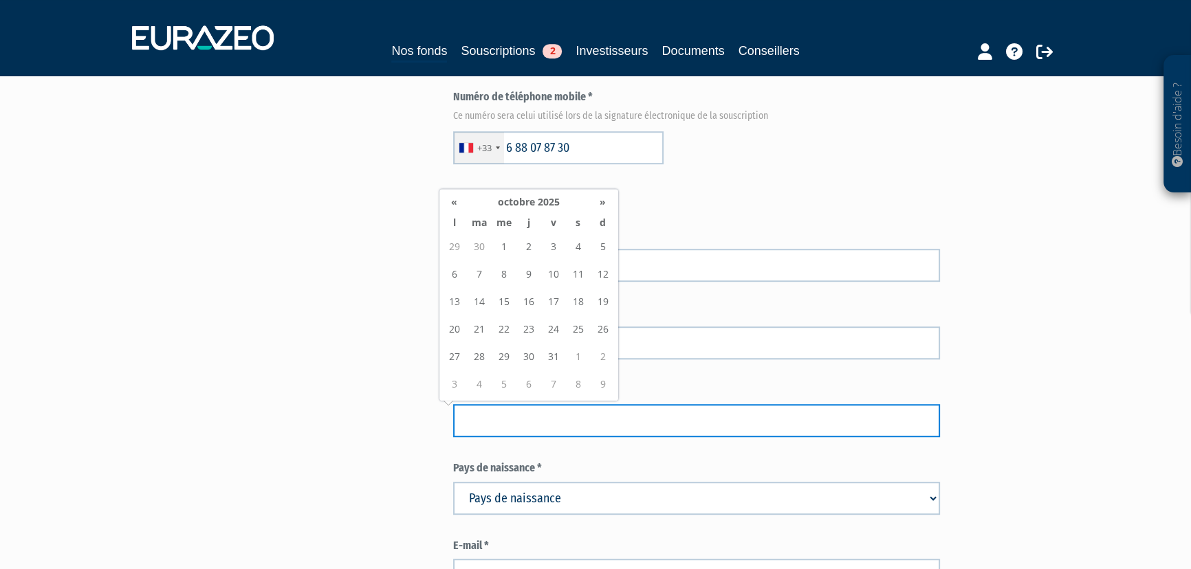
click at [547, 413] on input at bounding box center [696, 420] width 487 height 33
click at [571, 431] on input at bounding box center [696, 420] width 487 height 33
type input "13/11/1980"
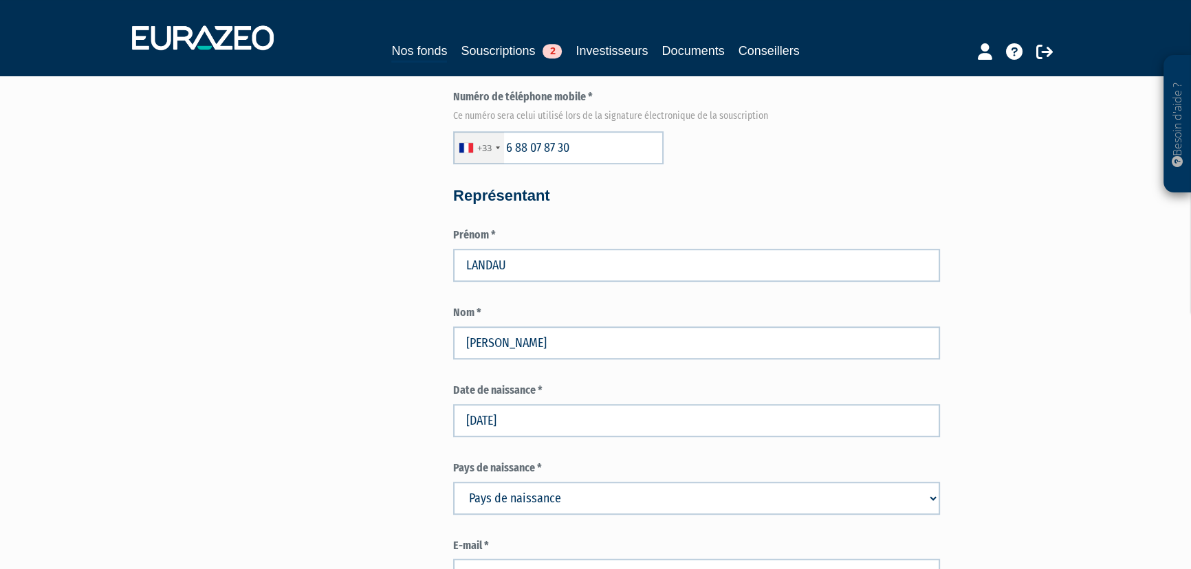
drag, startPoint x: 568, startPoint y: 496, endPoint x: 587, endPoint y: 497, distance: 19.3
click at [568, 496] on select "Pays de naissance Afghanistan Afrique du Sud Albanie Algérie Allemagne Andorre" at bounding box center [696, 498] width 487 height 33
select select "75"
click at [587, 497] on select "Pays de naissance Afghanistan Afrique du Sud Albanie Algérie Allemagne Andorre" at bounding box center [696, 498] width 487 height 33
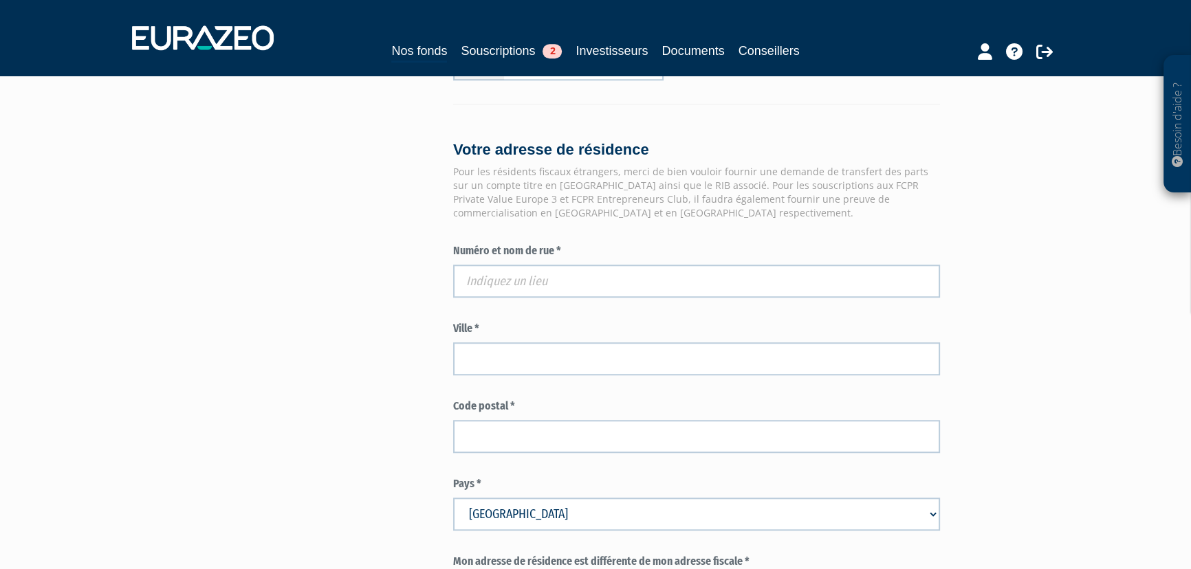
scroll to position [1687, 0]
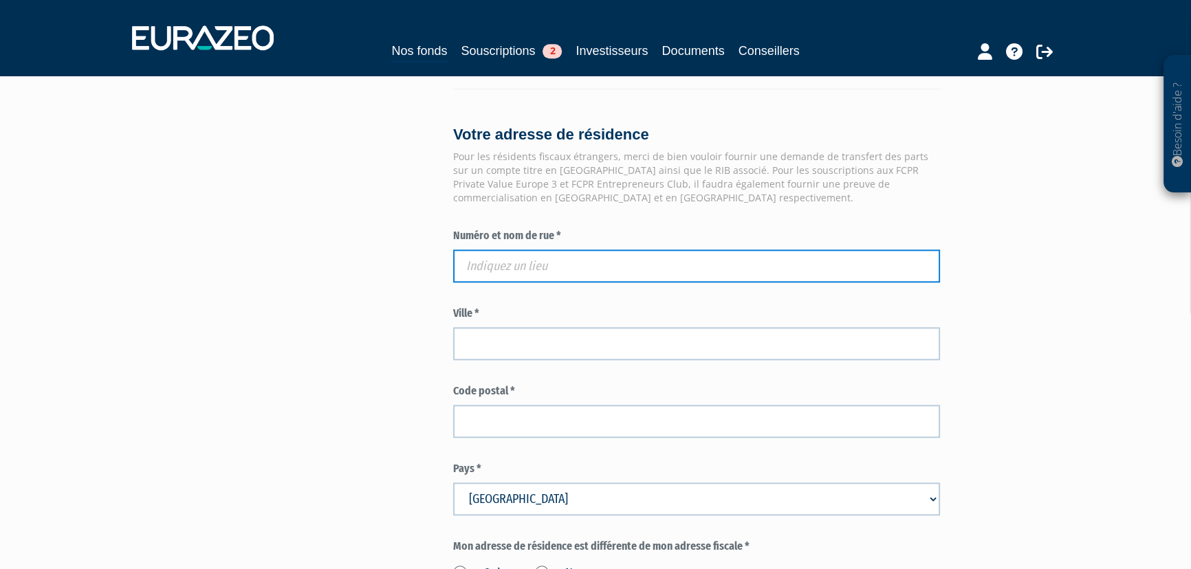
click at [565, 273] on input "text" at bounding box center [696, 266] width 487 height 33
paste input "1, lieu dit Le Couillet"
type input "1, lieu dit Le Couillet"
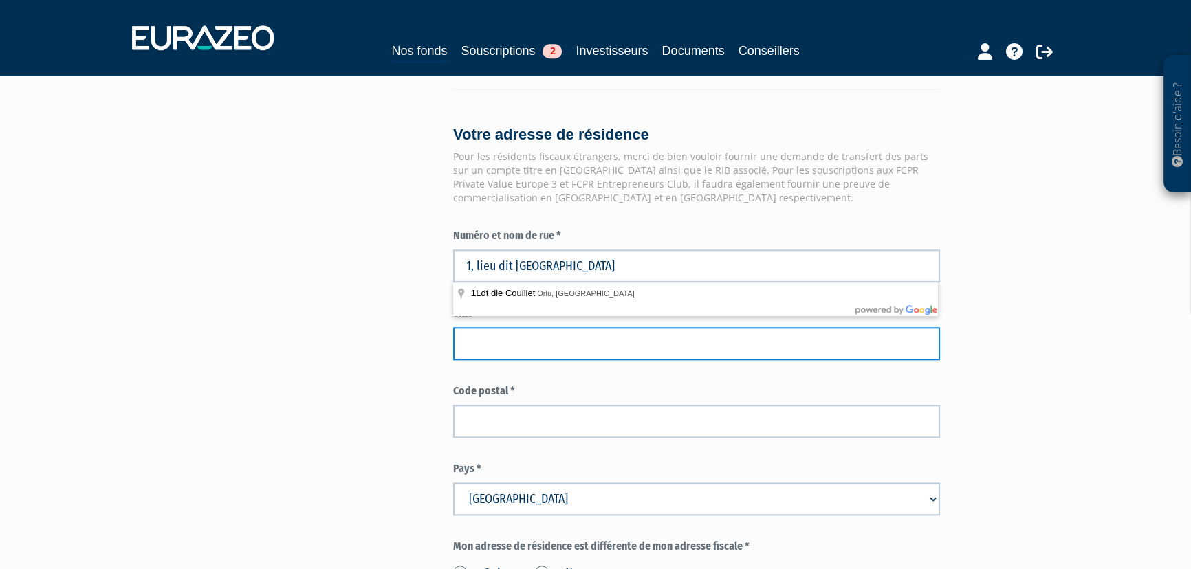
click at [534, 351] on input "text" at bounding box center [696, 343] width 487 height 33
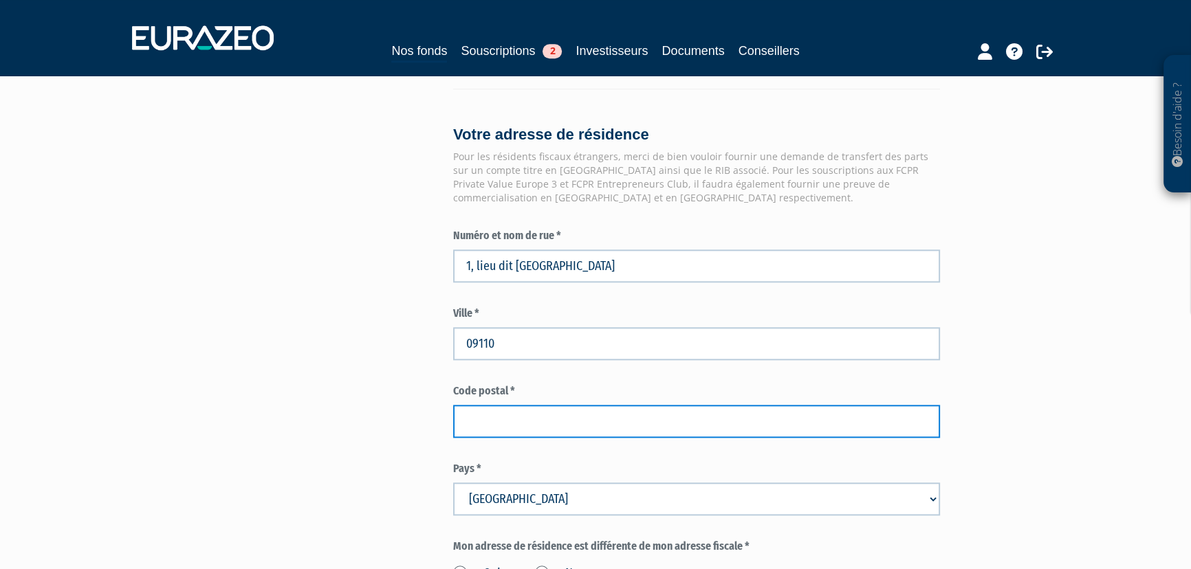
click at [516, 418] on input "text" at bounding box center [696, 421] width 487 height 33
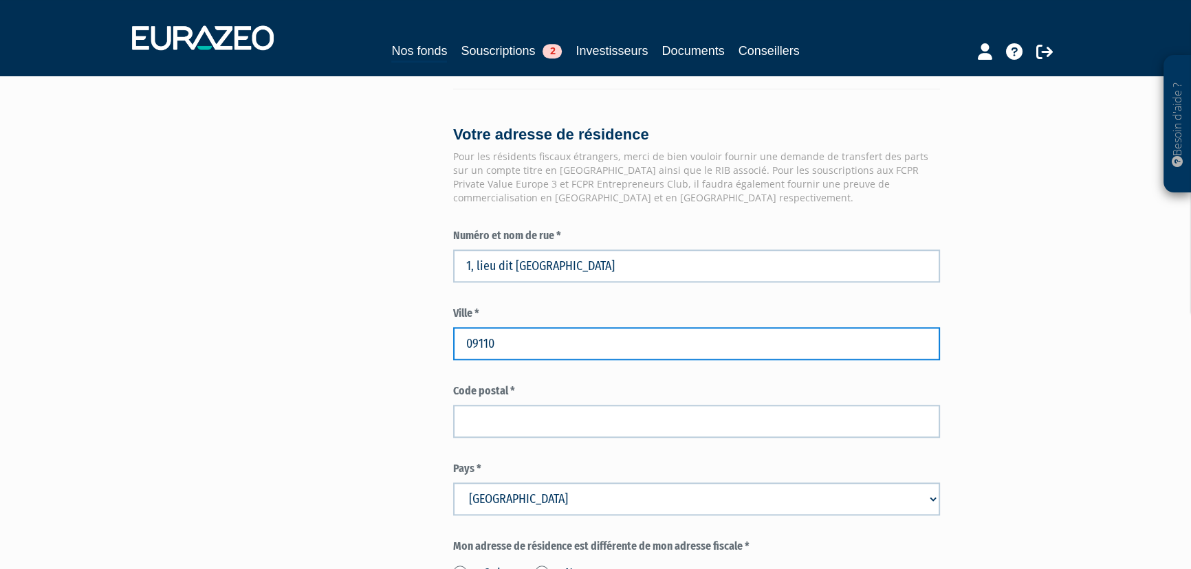
drag, startPoint x: 496, startPoint y: 345, endPoint x: 442, endPoint y: 340, distance: 53.8
type input "ORLU"
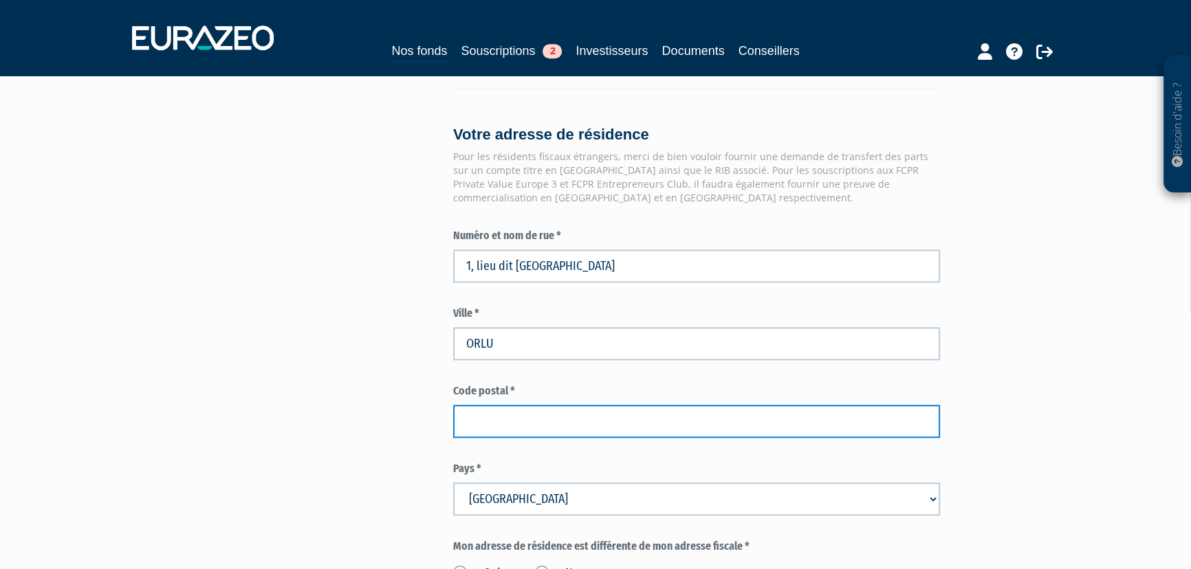
click at [549, 417] on input "text" at bounding box center [696, 421] width 487 height 33
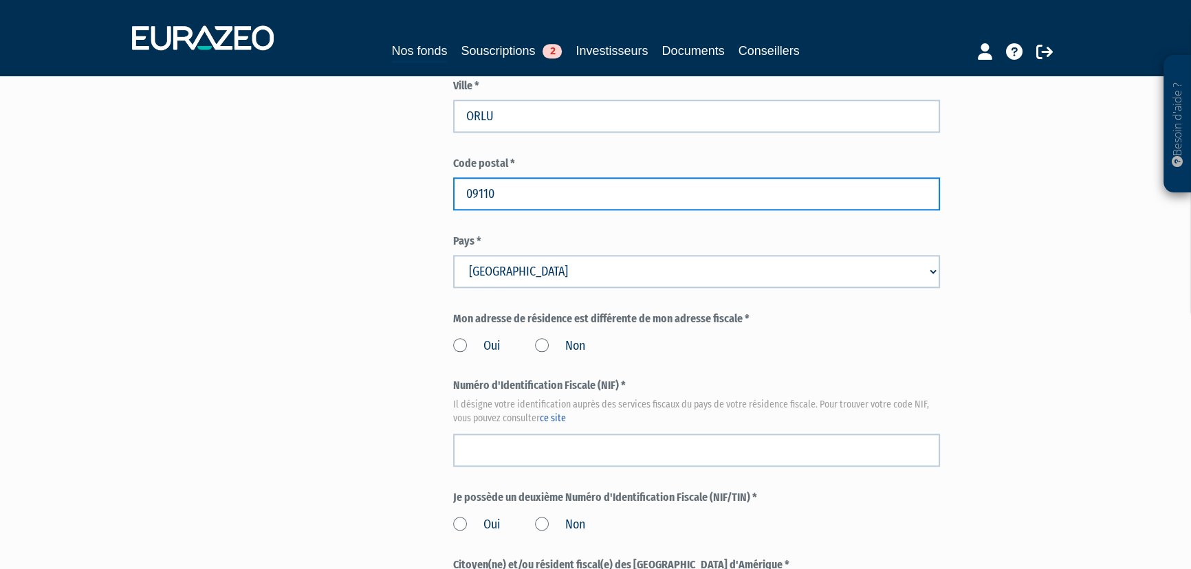
scroll to position [1938, 0]
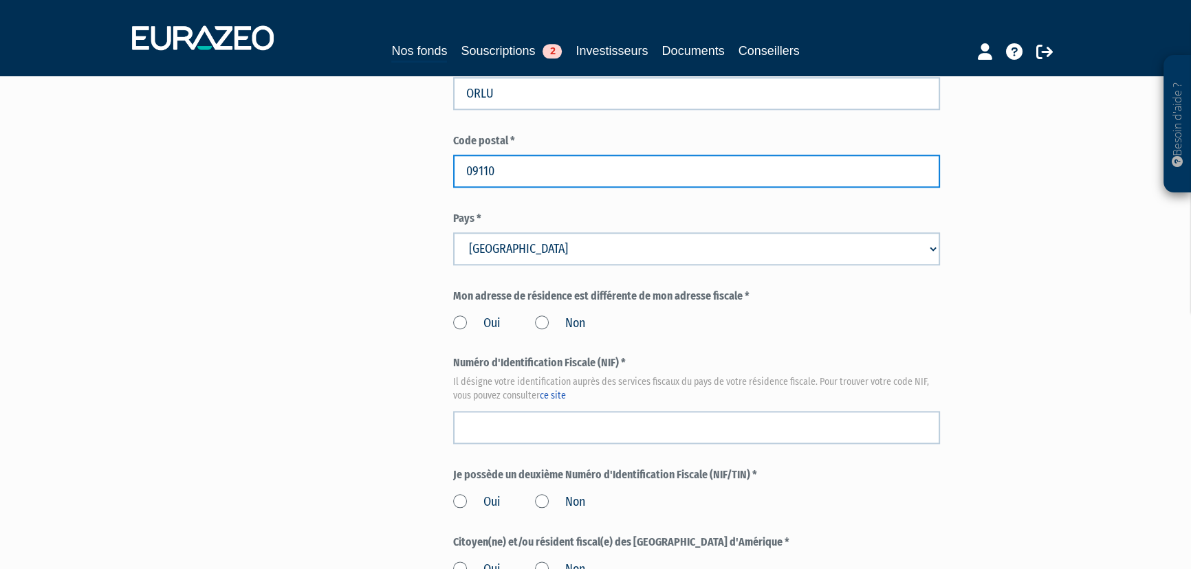
type input "09110"
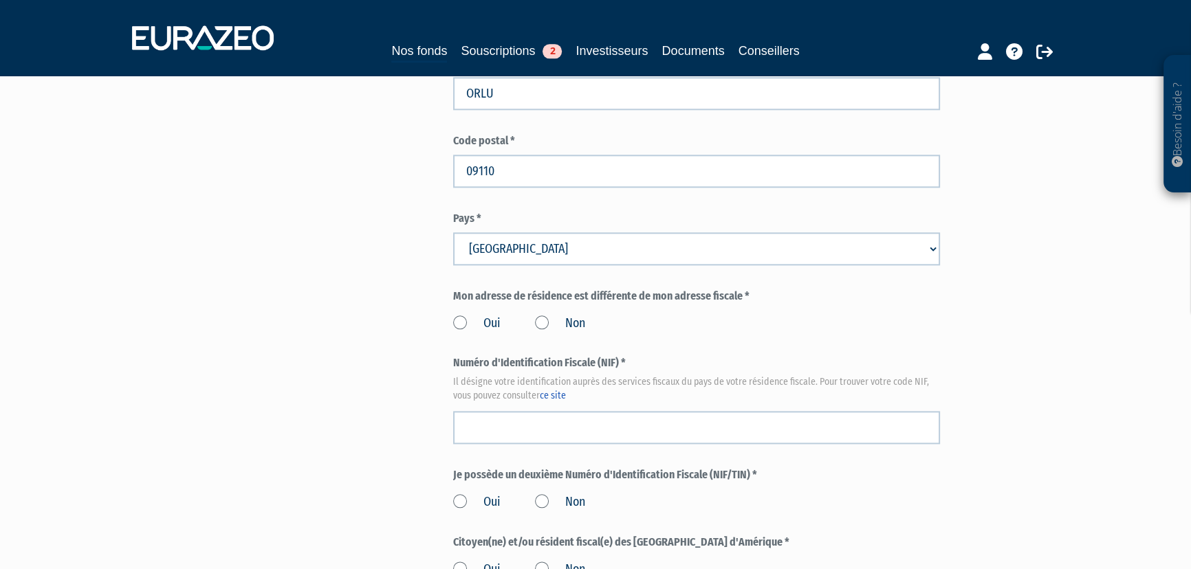
click at [540, 322] on label "Non" at bounding box center [560, 324] width 50 height 18
click at [0, 0] on input "Non" at bounding box center [0, 0] width 0 height 0
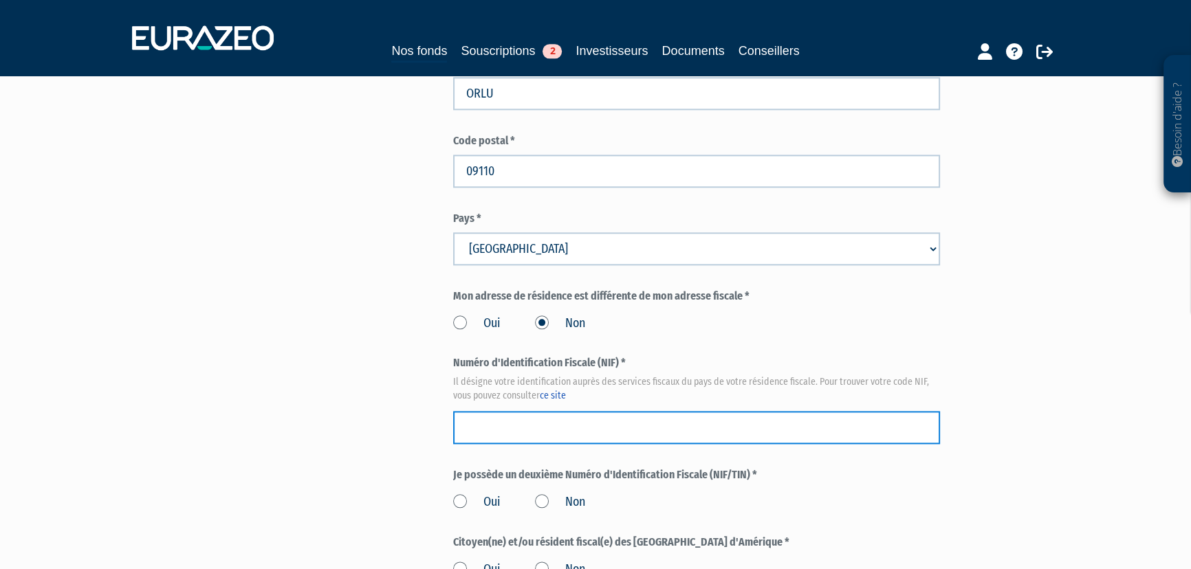
drag, startPoint x: 641, startPoint y: 433, endPoint x: 684, endPoint y: 441, distance: 44.0
click at [641, 433] on input "text" at bounding box center [696, 427] width 487 height 33
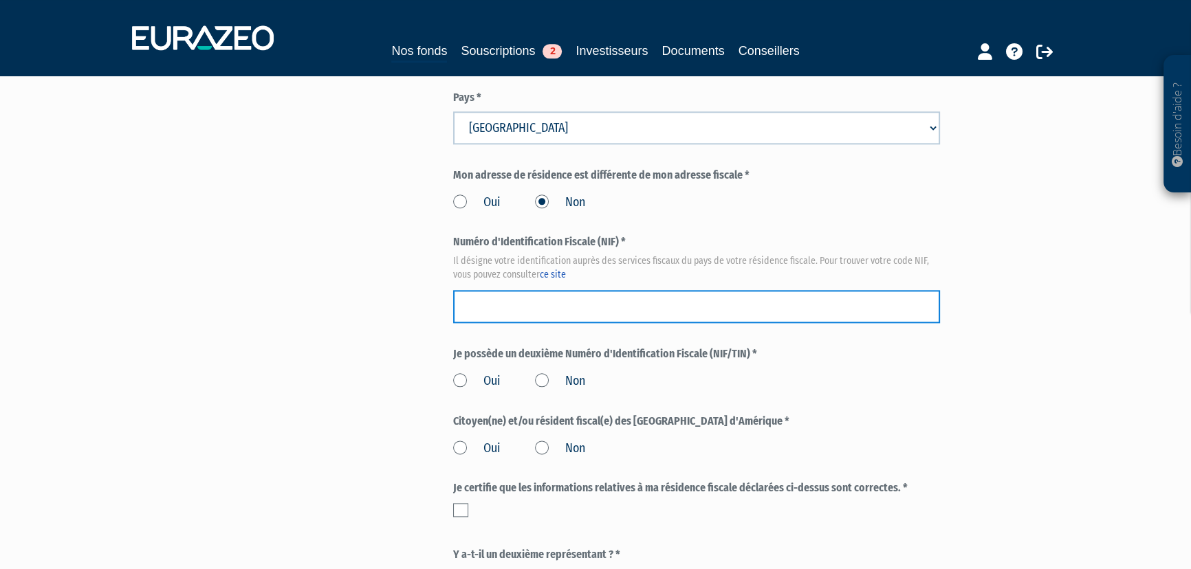
scroll to position [2063, 0]
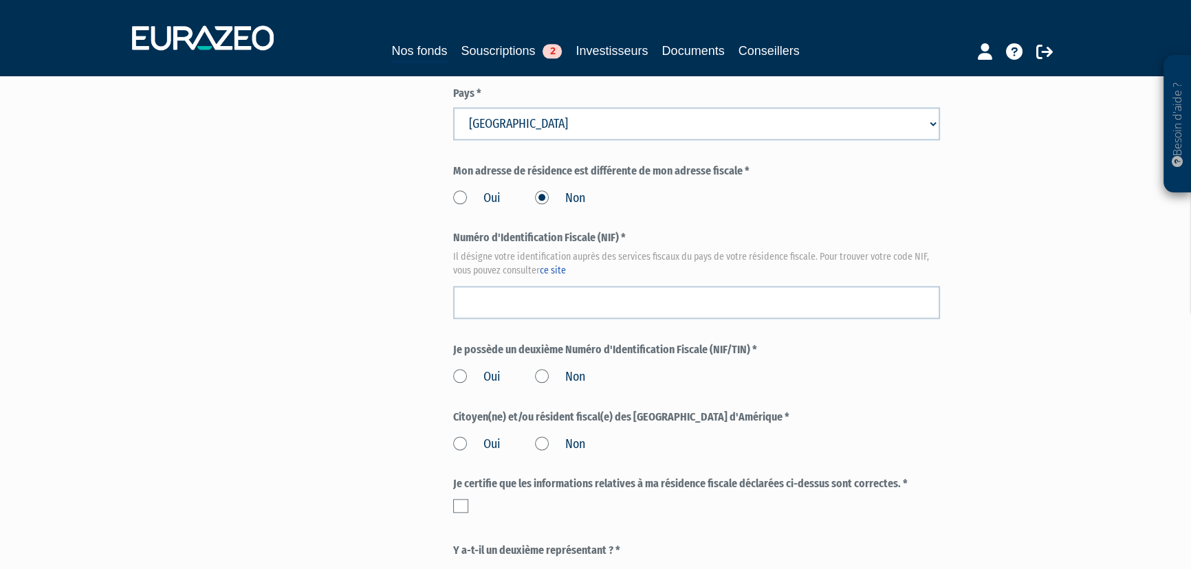
drag, startPoint x: 538, startPoint y: 374, endPoint x: 540, endPoint y: 419, distance: 44.7
click at [538, 374] on label "Non" at bounding box center [560, 378] width 50 height 18
drag, startPoint x: 542, startPoint y: 444, endPoint x: 587, endPoint y: 437, distance: 45.8
click at [543, 444] on label "Non" at bounding box center [560, 445] width 50 height 18
click at [0, 0] on input "Non" at bounding box center [0, 0] width 0 height 0
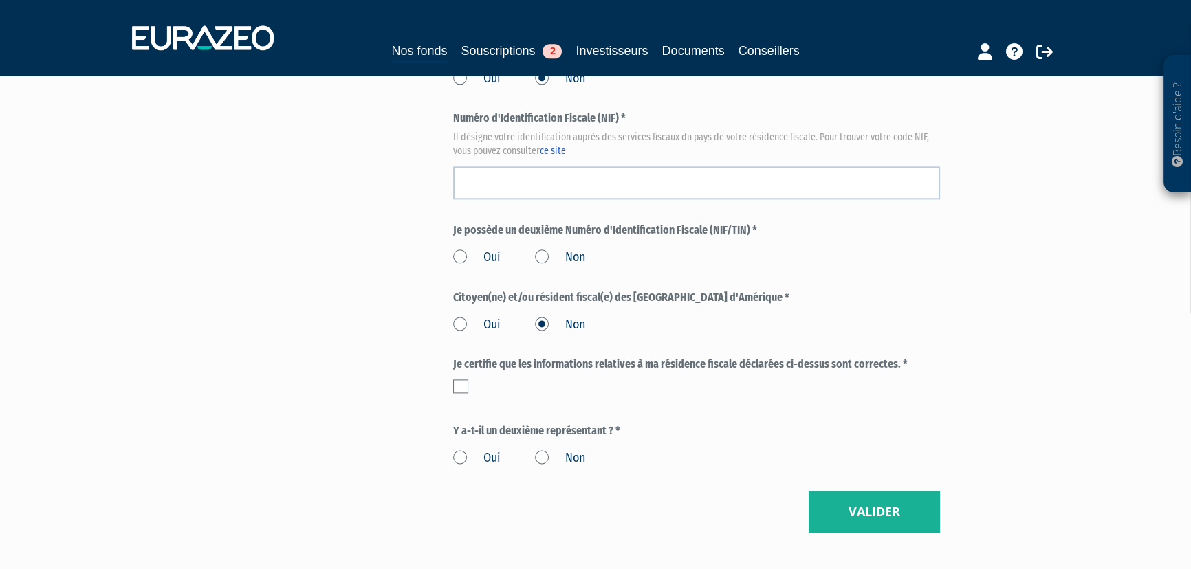
scroll to position [2187, 0]
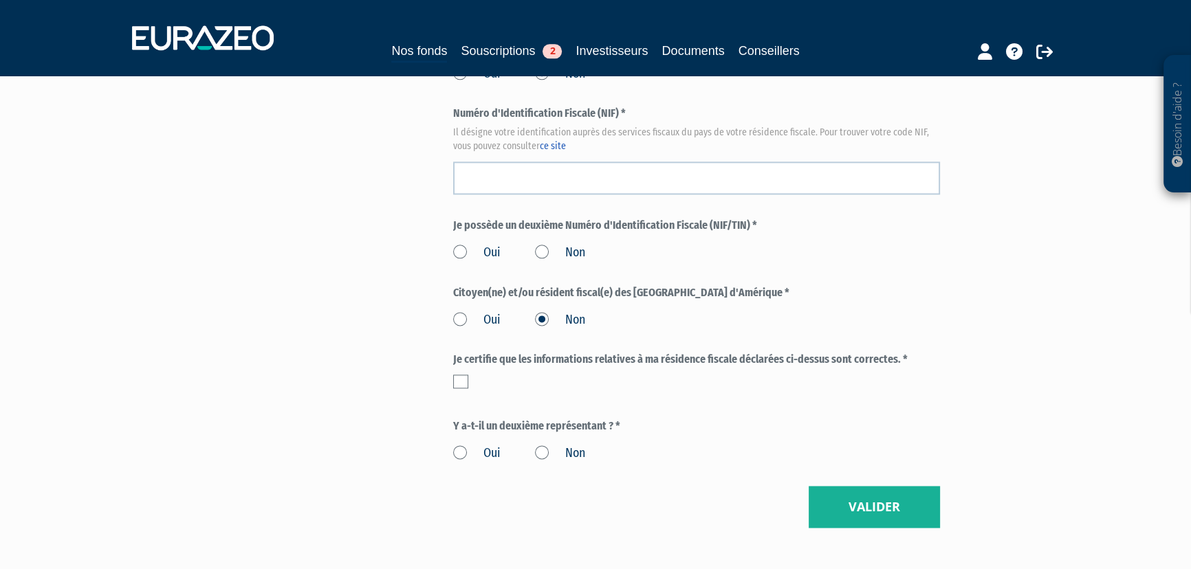
click at [462, 372] on div "Je certifie que les informations relatives à ma résidence fiscale déclarées ci-…" at bounding box center [696, 370] width 487 height 36
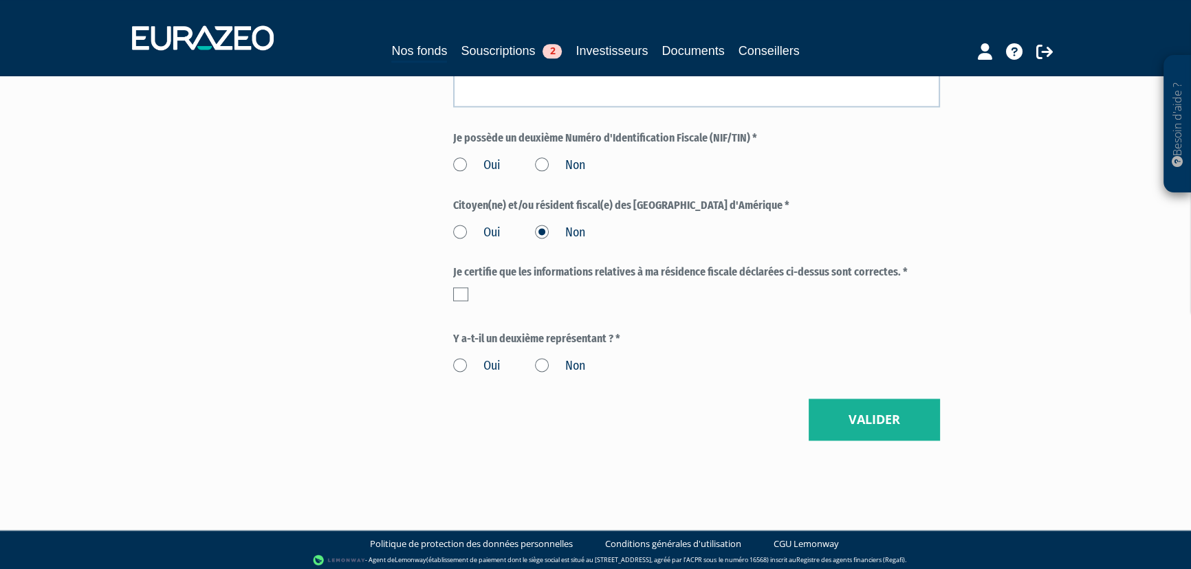
scroll to position [2279, 0]
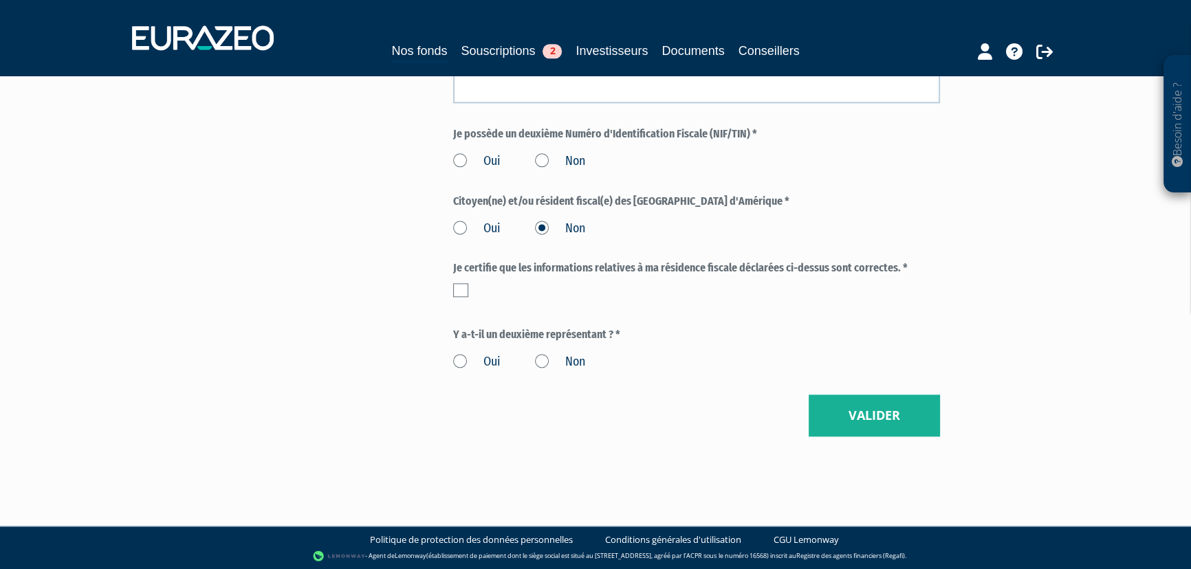
drag, startPoint x: 462, startPoint y: 360, endPoint x: 360, endPoint y: 365, distance: 102.6
click at [461, 360] on label "Oui" at bounding box center [476, 362] width 47 height 18
click at [0, 0] on input "Oui" at bounding box center [0, 0] width 0 height 0
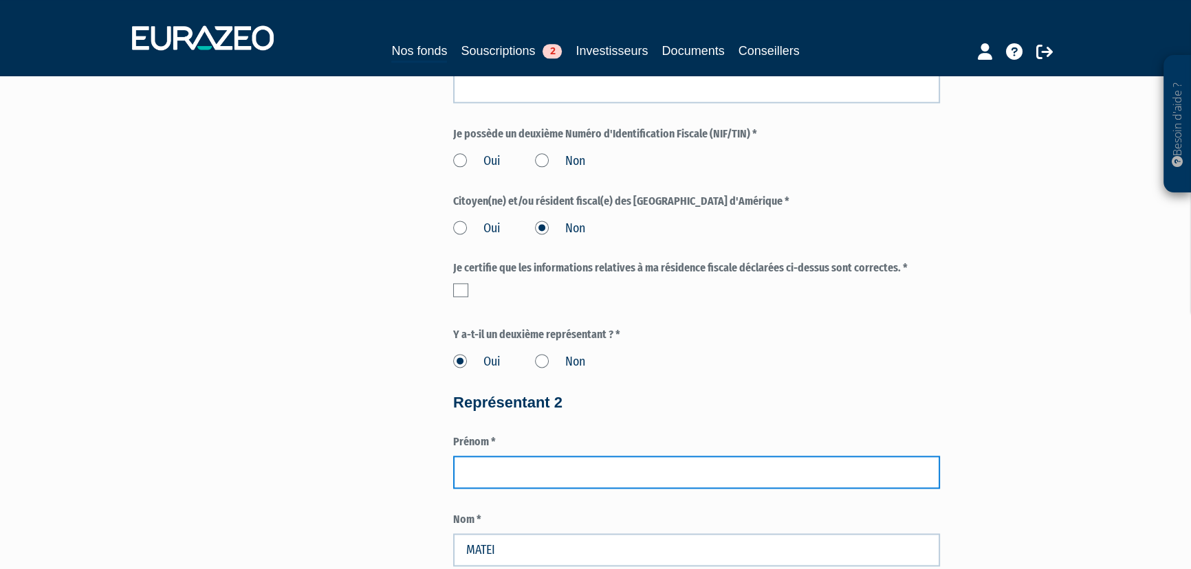
click at [582, 477] on input "text" at bounding box center [696, 472] width 487 height 33
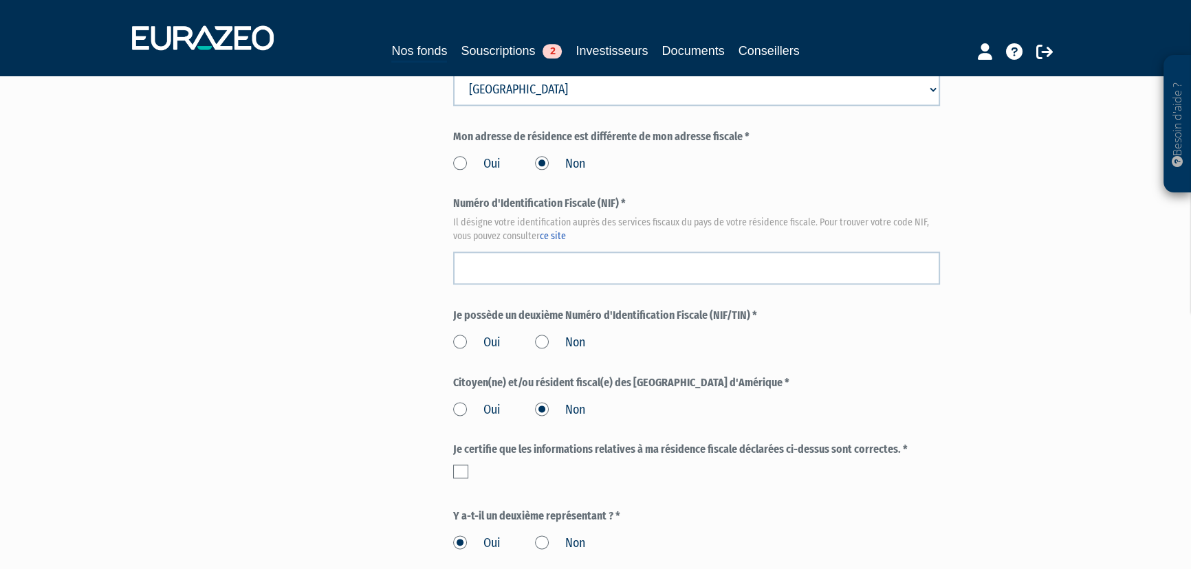
scroll to position [2091, 0]
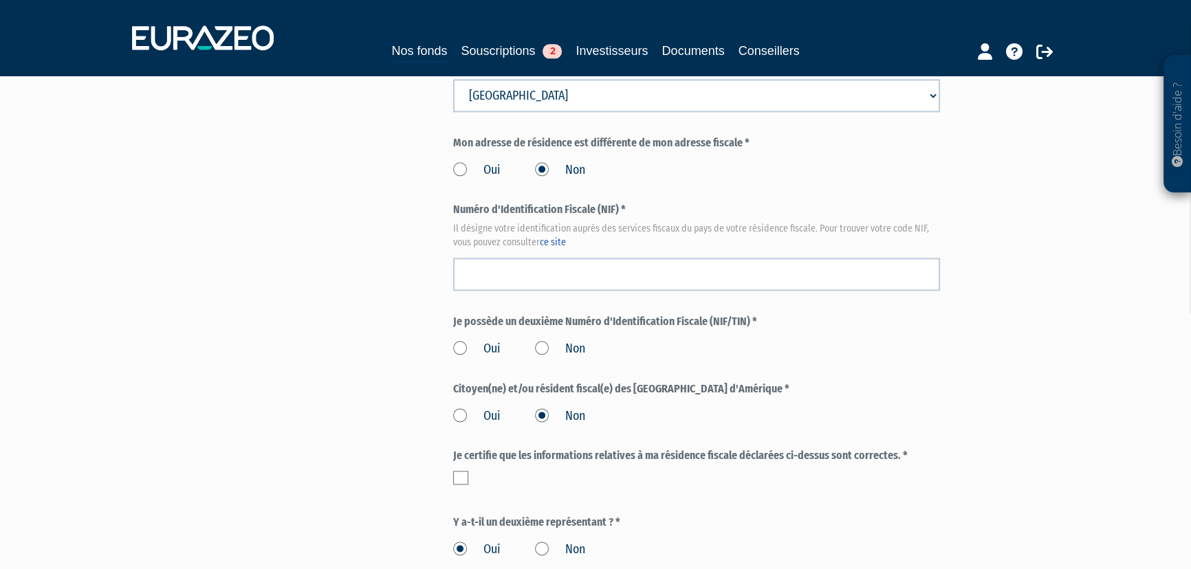
drag, startPoint x: 542, startPoint y: 345, endPoint x: 551, endPoint y: 347, distance: 9.8
click at [542, 345] on label "Non" at bounding box center [560, 349] width 50 height 18
click at [0, 0] on input "Non" at bounding box center [0, 0] width 0 height 0
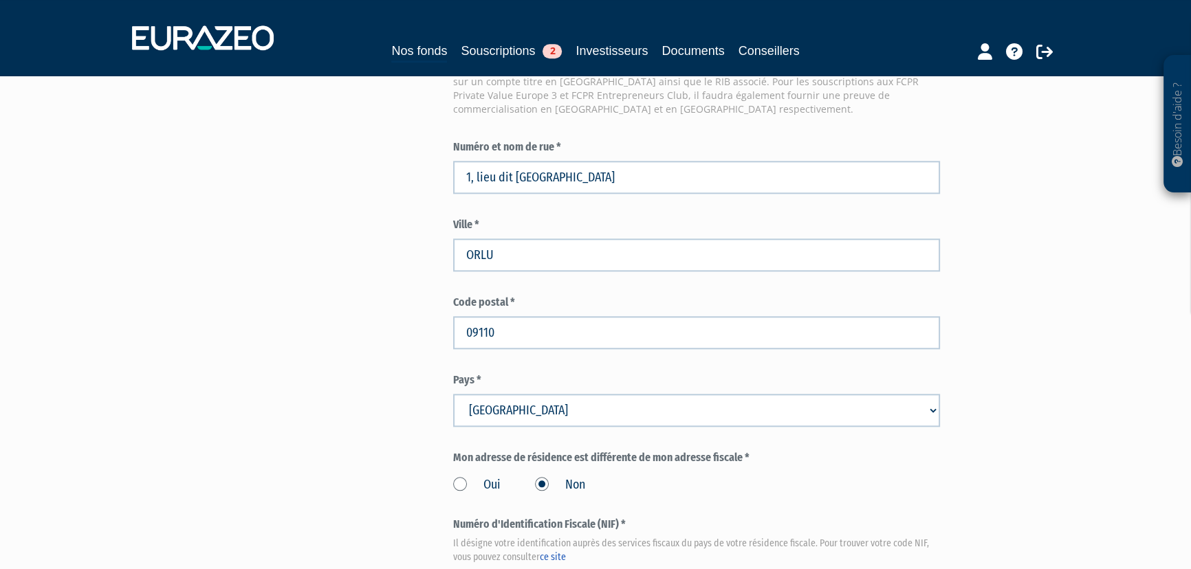
scroll to position [1904, 0]
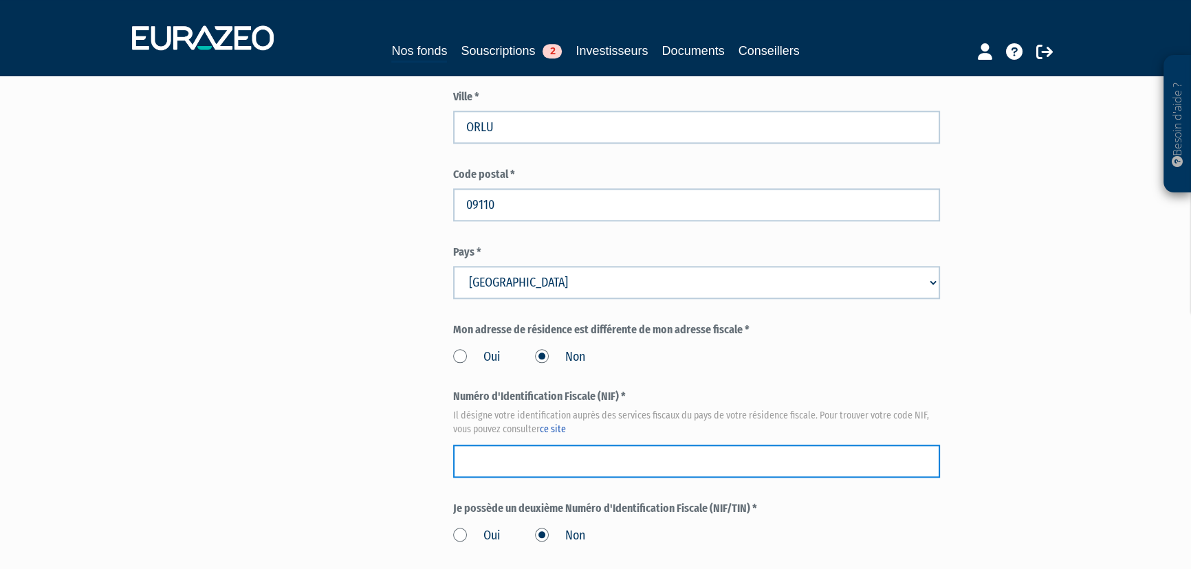
click at [647, 461] on input "text" at bounding box center [696, 461] width 487 height 33
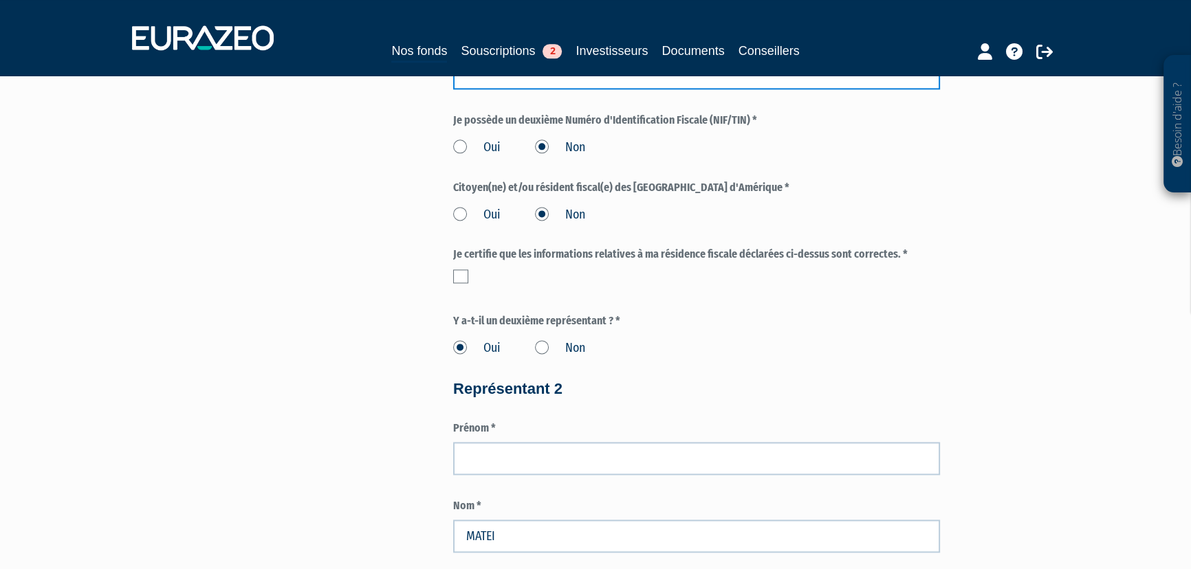
scroll to position [2404, 0]
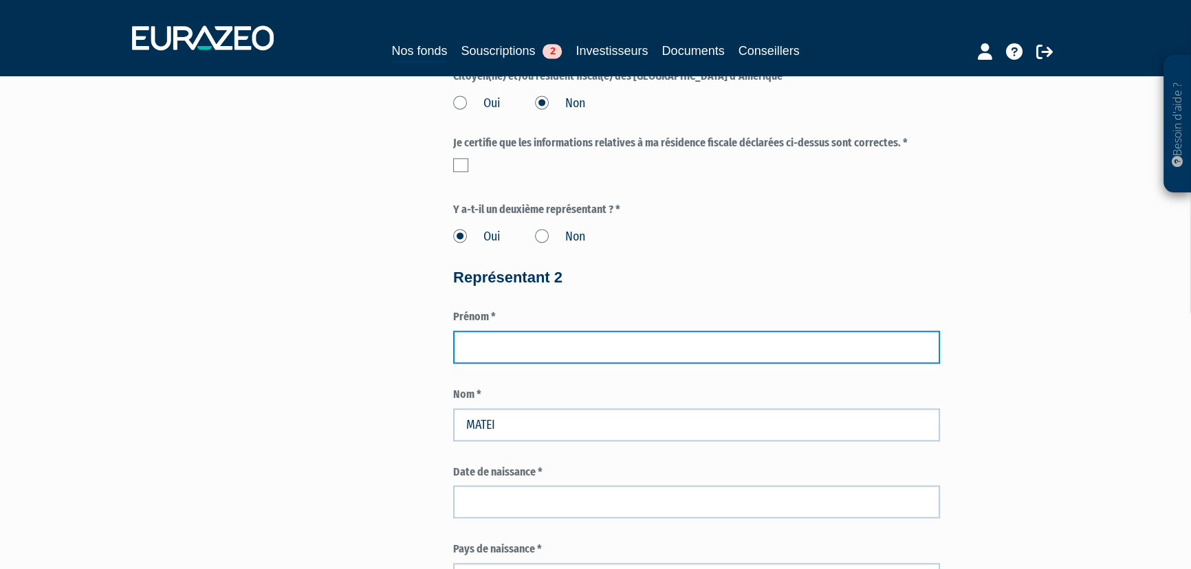
click at [559, 351] on input "text" at bounding box center [696, 347] width 487 height 33
type input "l"
type input "LHEZ"
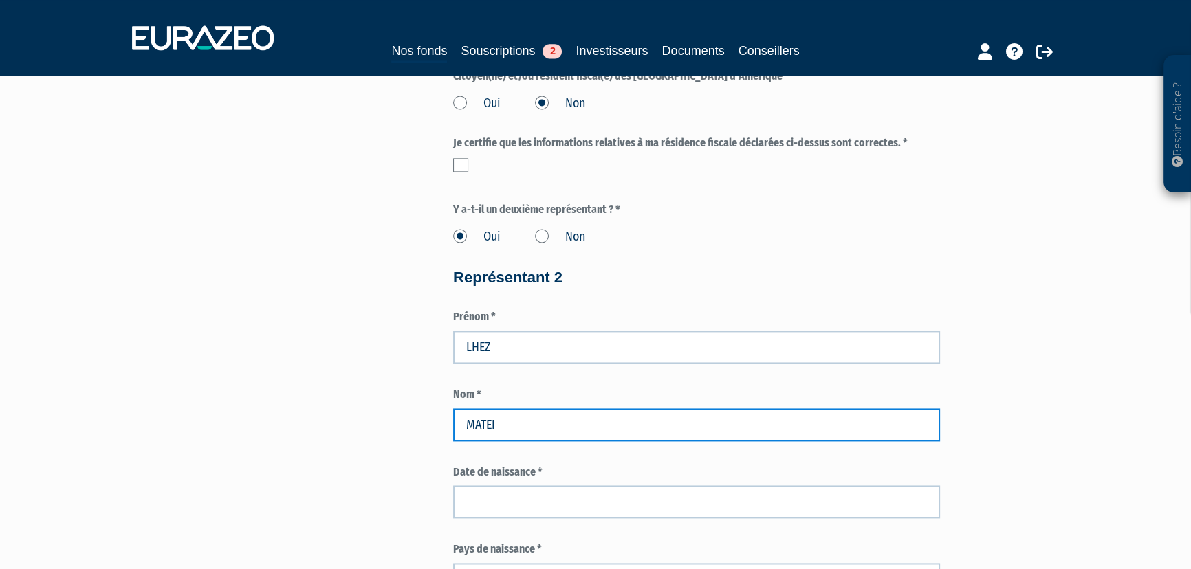
drag, startPoint x: 503, startPoint y: 426, endPoint x: 453, endPoint y: 418, distance: 50.2
click at [453, 418] on input "MATEI" at bounding box center [696, 424] width 487 height 33
type input "CHRISTOPHE"
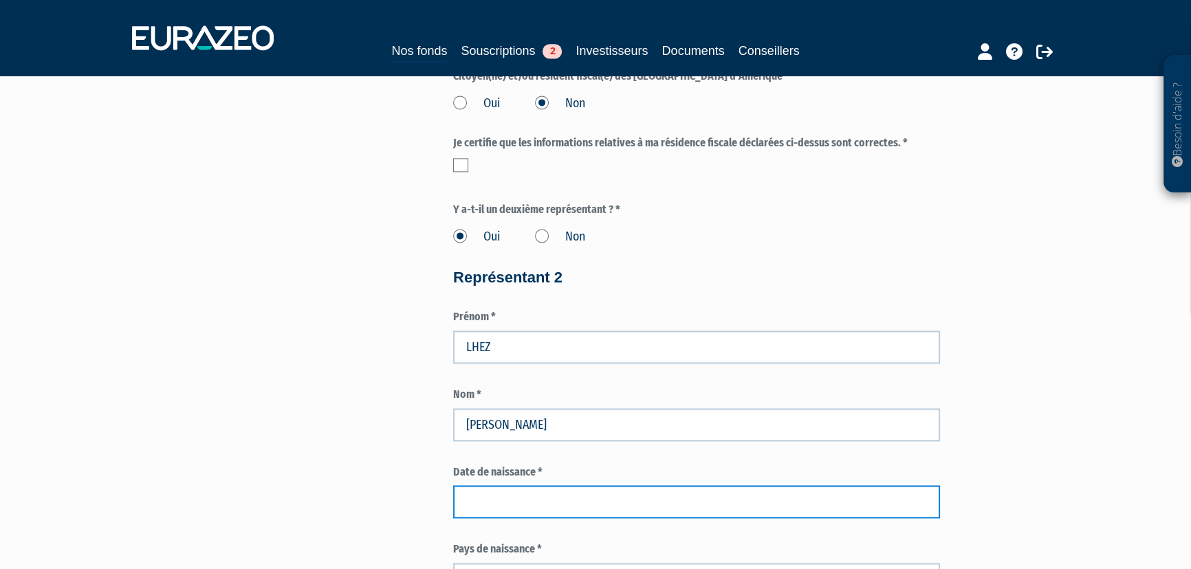
click at [532, 494] on input at bounding box center [696, 501] width 487 height 33
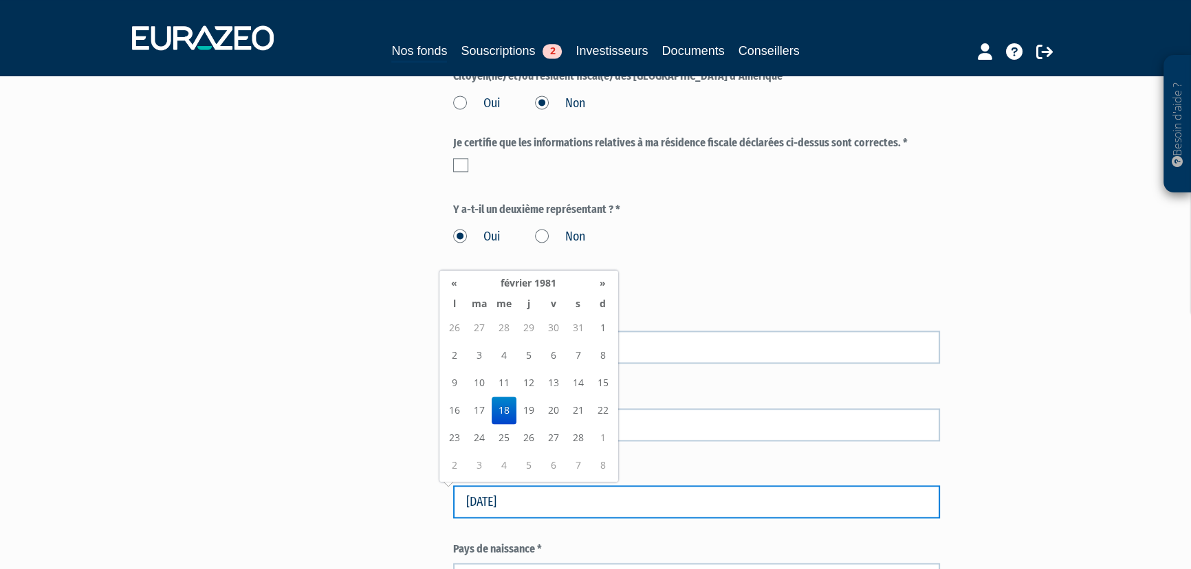
click at [764, 495] on input "18/02/1981" at bounding box center [696, 501] width 487 height 33
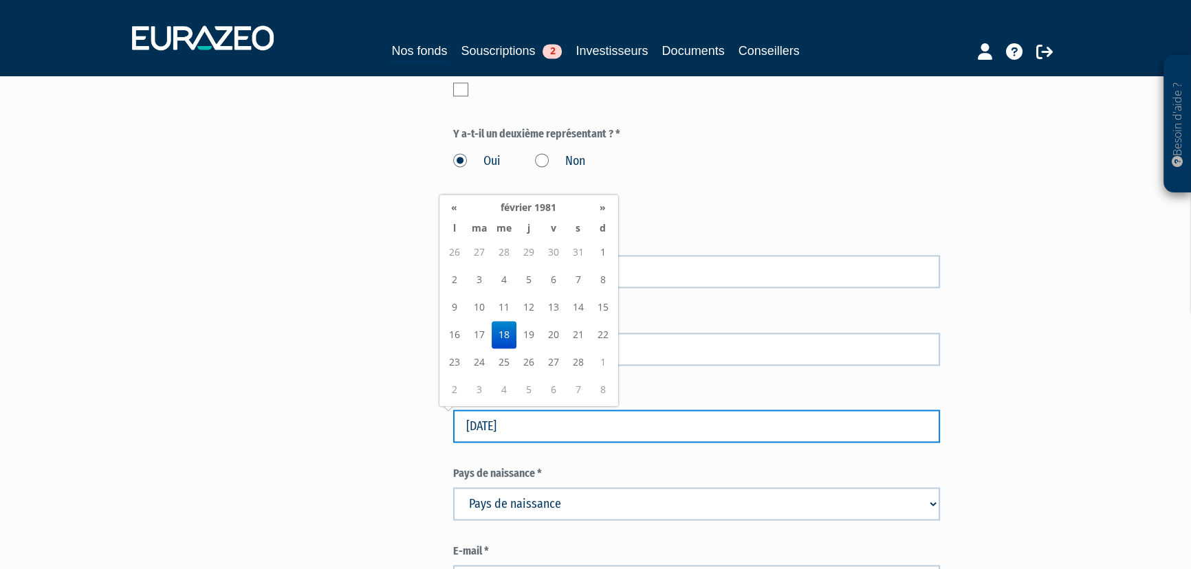
scroll to position [2592, 0]
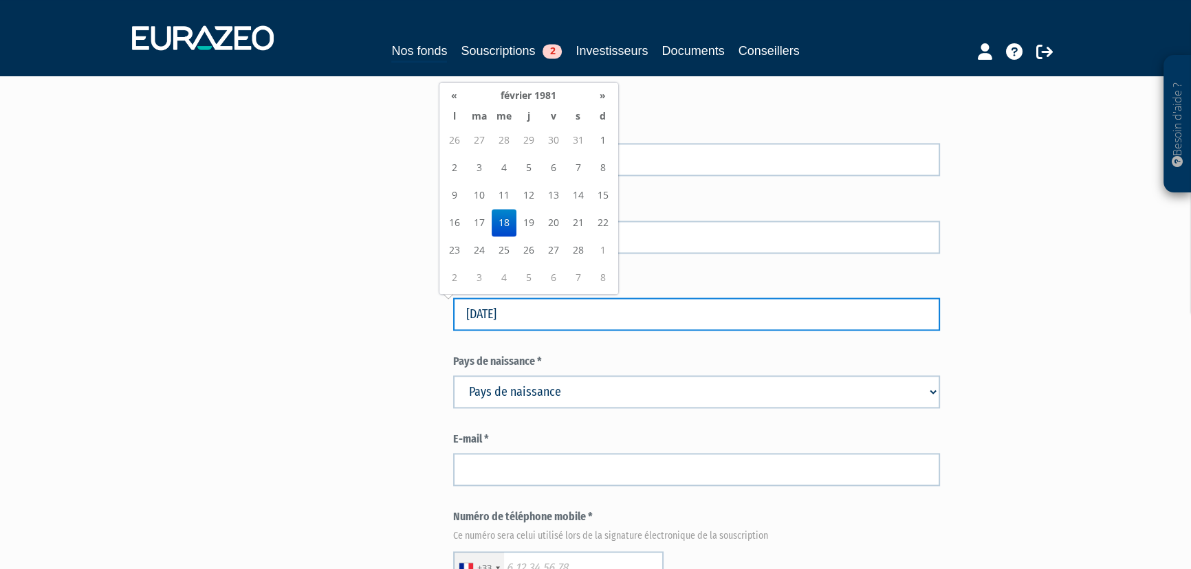
type input "18/02/1981"
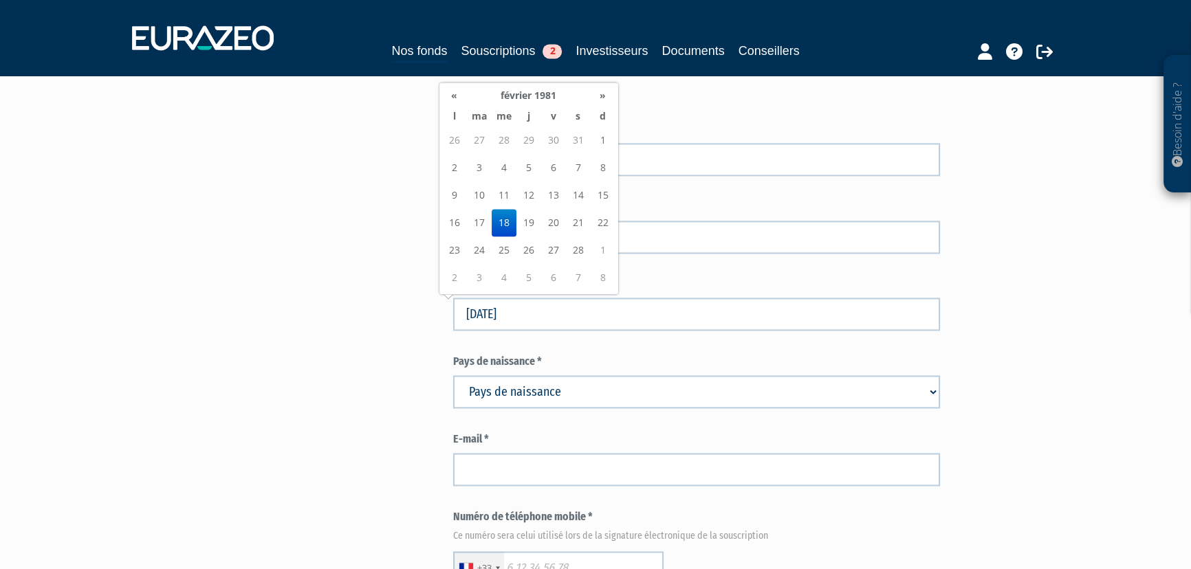
click at [614, 394] on select "Pays de naissance Afghanistan Afrique du Sud Albanie Algérie Allemagne Andorre" at bounding box center [696, 391] width 487 height 33
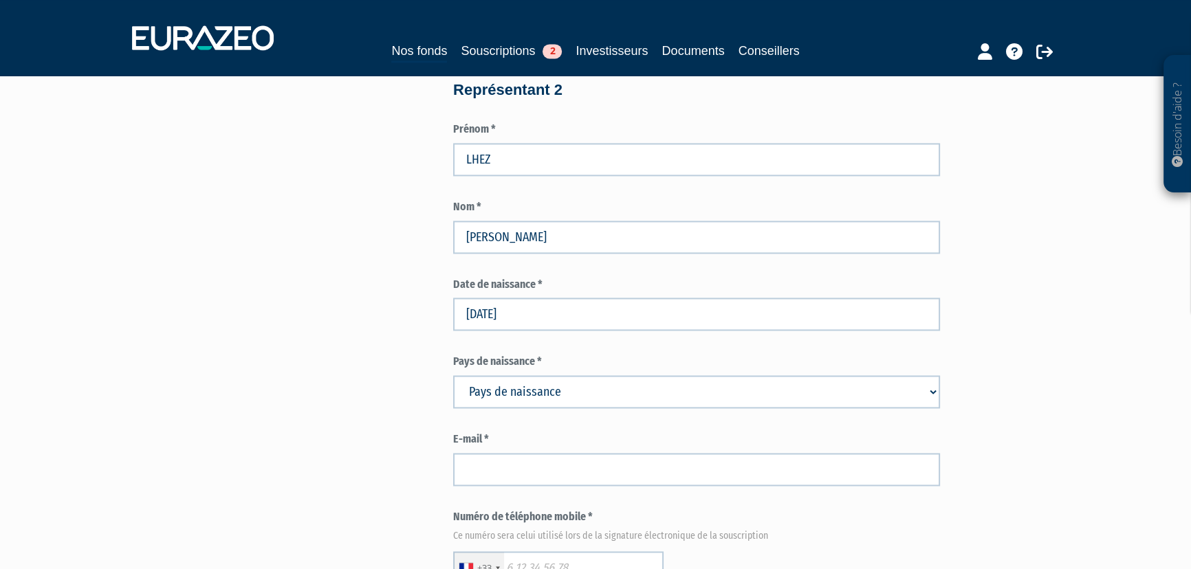
select select "75"
click at [614, 394] on select "Pays de naissance Afghanistan Afrique du Sud Albanie Algérie Allemagne Andorre" at bounding box center [696, 391] width 487 height 33
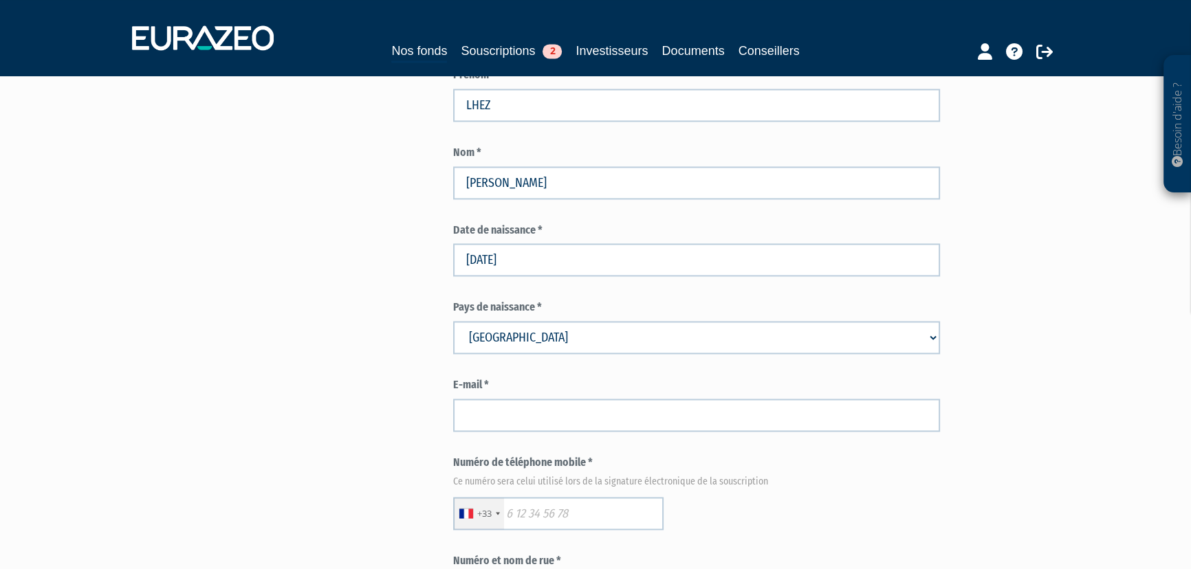
scroll to position [2716, 0]
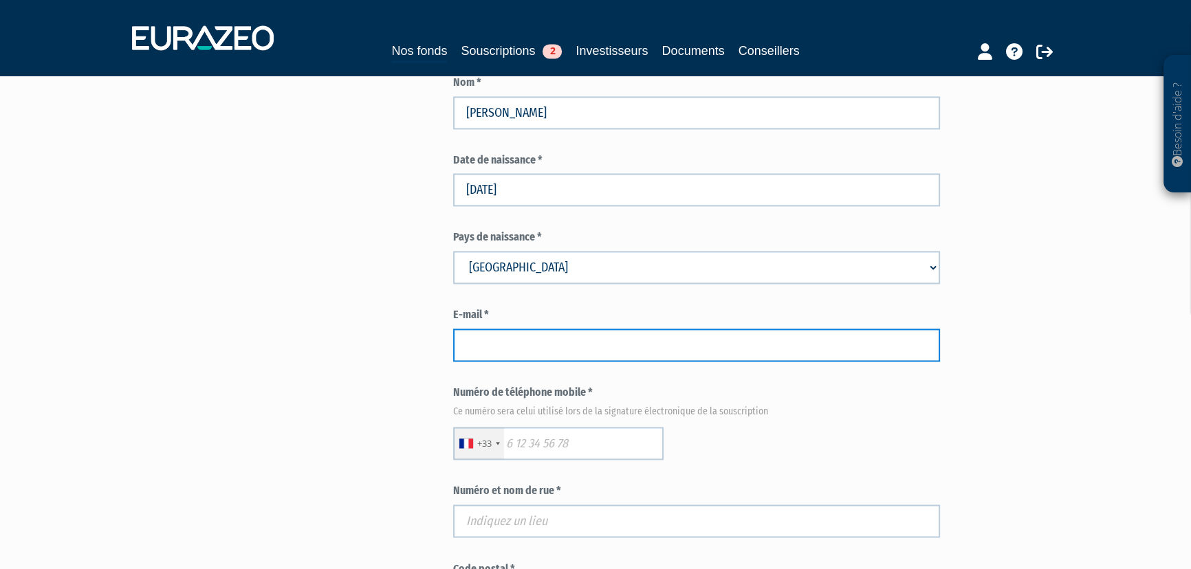
click at [612, 344] on input "text" at bounding box center [696, 345] width 487 height 33
paste input "lhez.christophe@gmail.com"
type input "lhez.christophe@gmail.com"
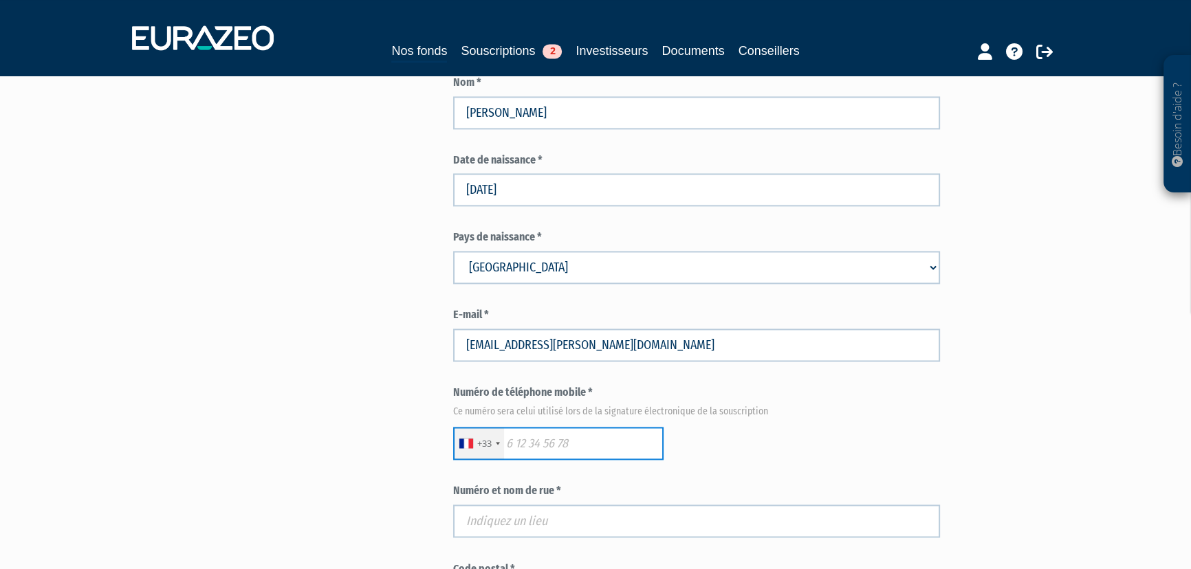
click at [578, 444] on input "text" at bounding box center [558, 443] width 210 height 33
paste input "0688155806"
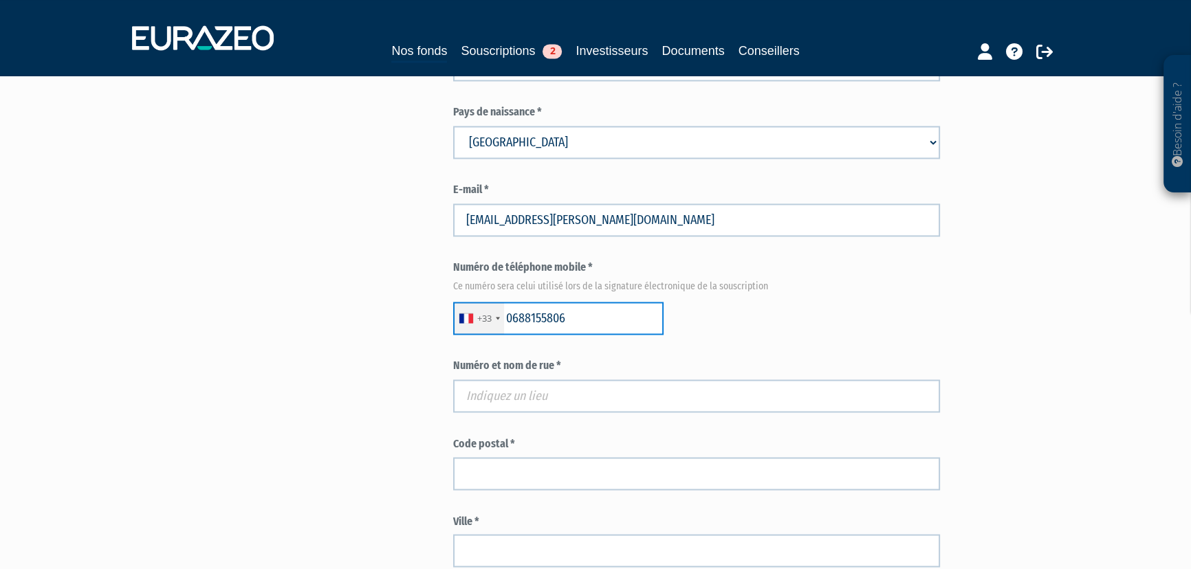
type input "0688155806"
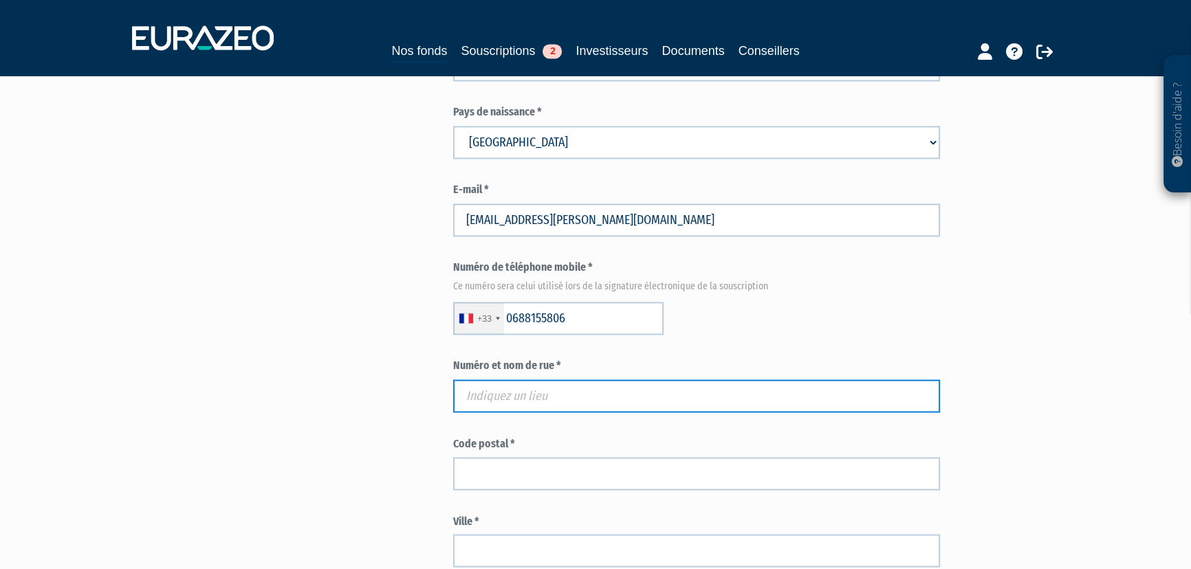
click at [600, 393] on input "text" at bounding box center [696, 396] width 487 height 33
click at [570, 404] on input "text" at bounding box center [696, 396] width 487 height 33
paste input "1, lieu dit Le Couillet"
type input "1, lieu dit Le Couillet"
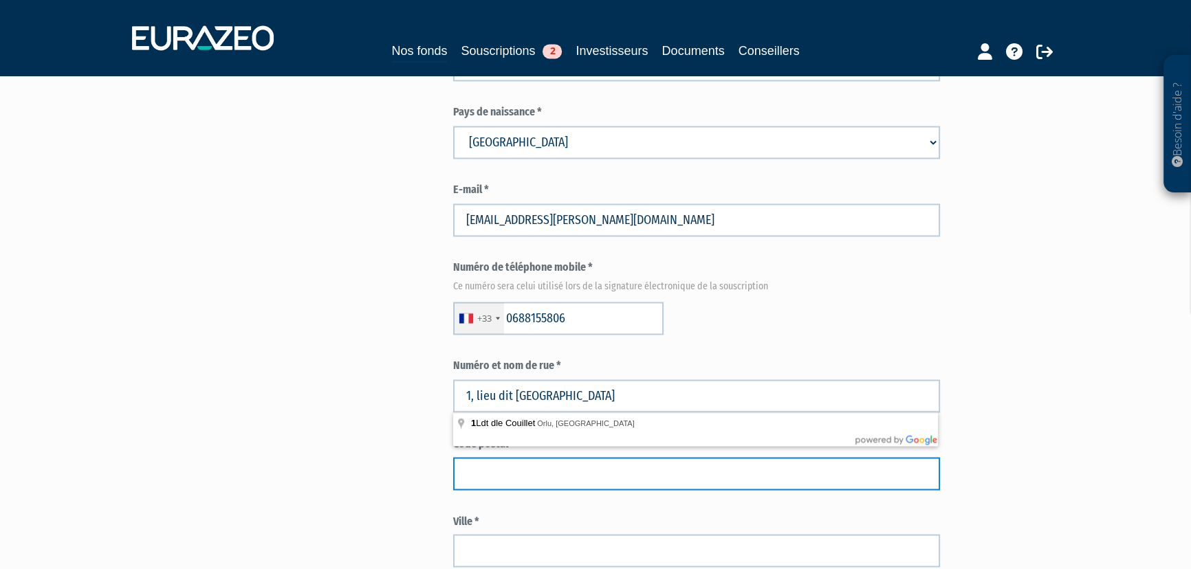
click at [542, 467] on input "text" at bounding box center [696, 473] width 487 height 33
type input "09110"
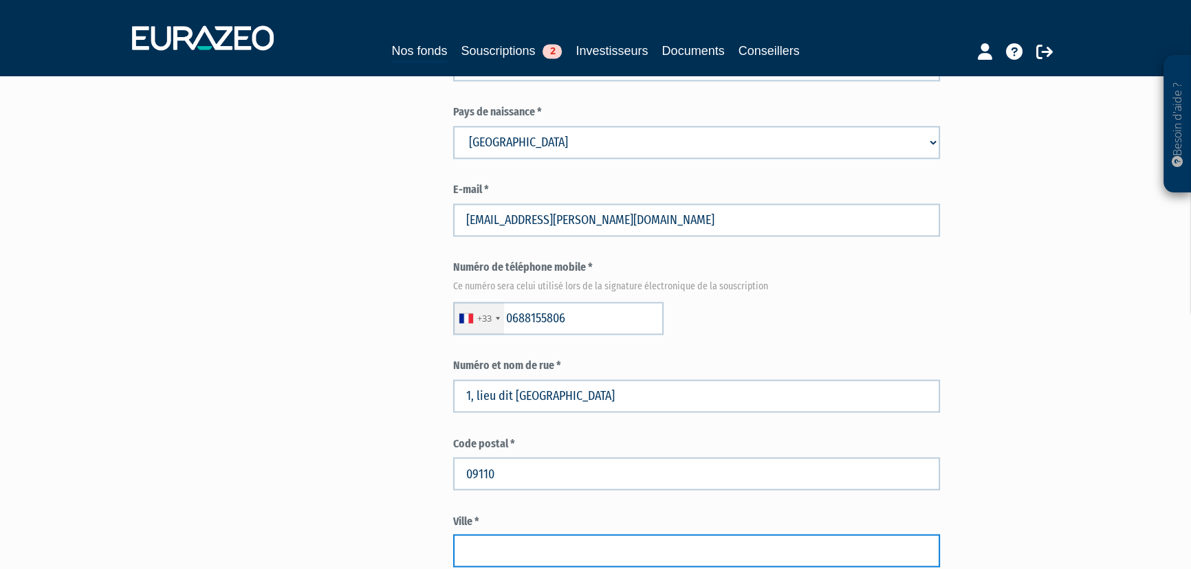
click at [536, 553] on input "text" at bounding box center [696, 550] width 487 height 33
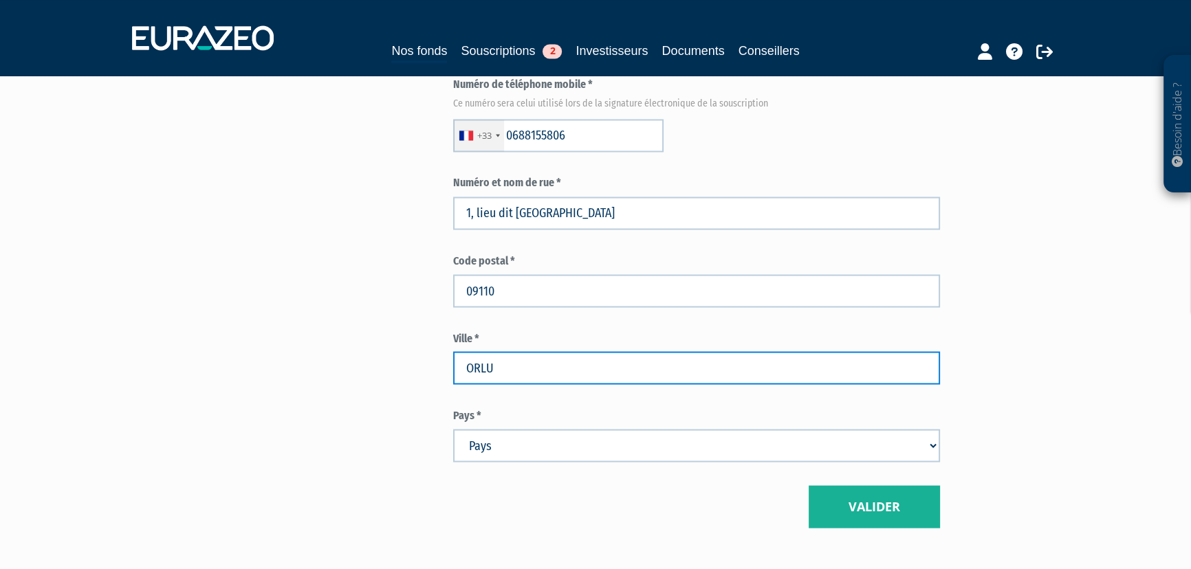
scroll to position [3029, 0]
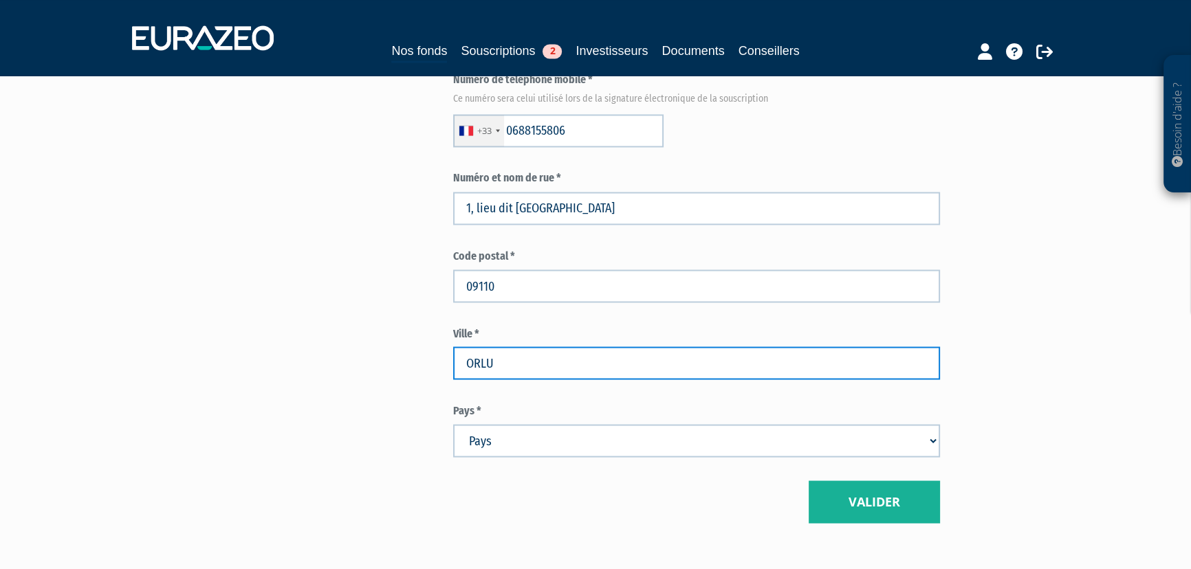
type input "ORLU"
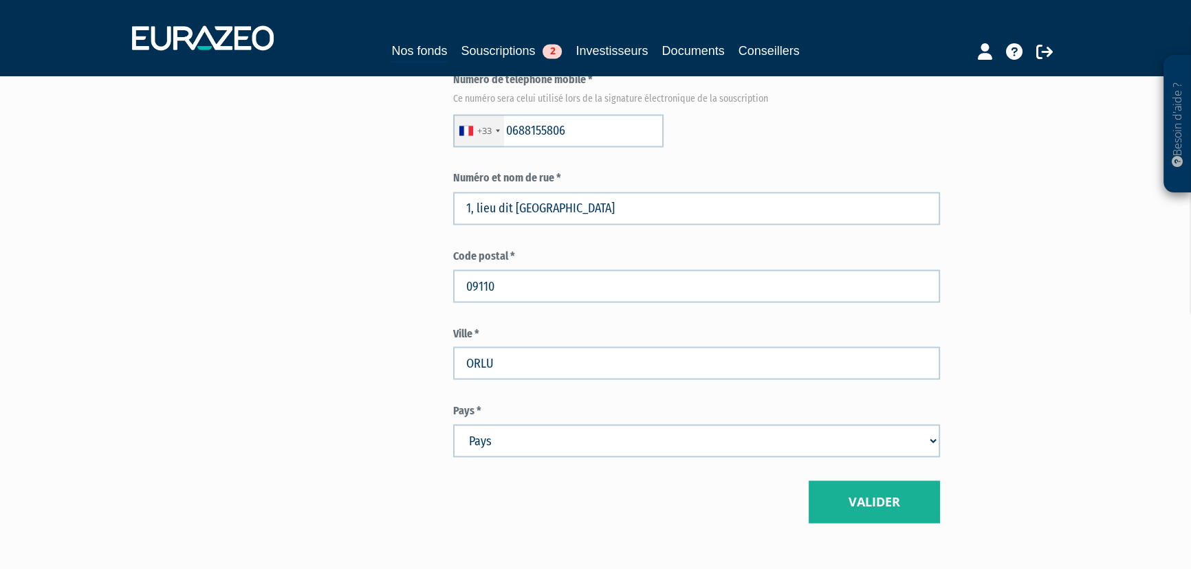
click at [771, 433] on select "Pays Afghanistan Afrique du Sud Albanie Algérie Allemagne Andorre" at bounding box center [696, 440] width 487 height 33
select select "75"
click at [771, 433] on select "Pays Afghanistan Afrique du Sud Albanie Algérie Allemagne Andorre" at bounding box center [696, 440] width 487 height 33
click at [858, 501] on button "Valider" at bounding box center [874, 502] width 131 height 43
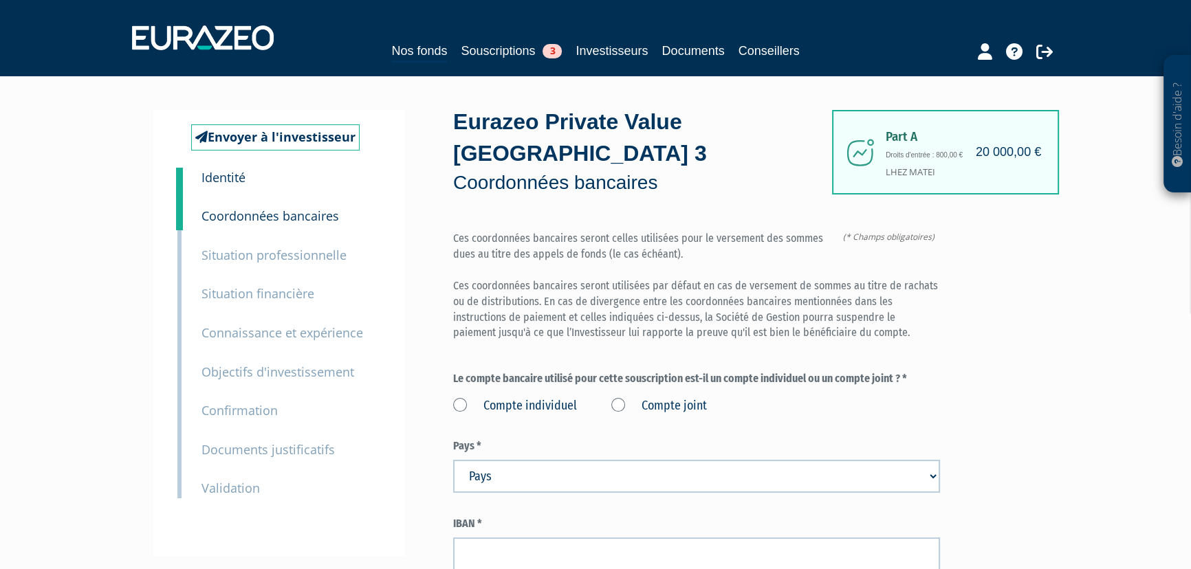
click at [462, 408] on label "Compte individuel" at bounding box center [515, 406] width 124 height 18
click at [0, 0] on individuel "Compte individuel" at bounding box center [0, 0] width 0 height 0
click at [289, 259] on small "Situation professionnelle" at bounding box center [273, 255] width 145 height 17
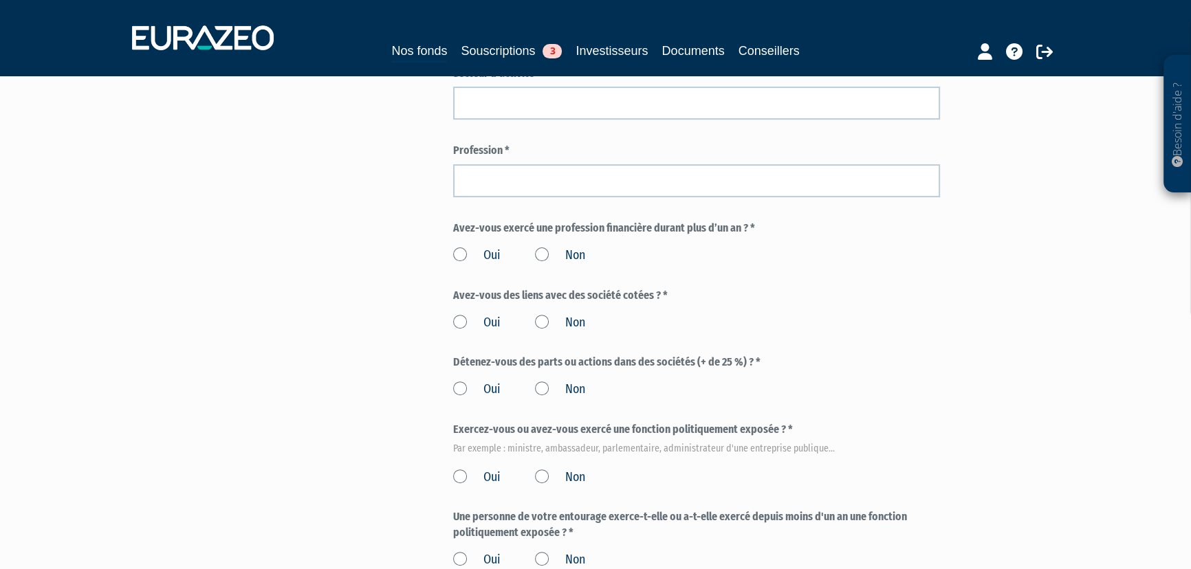
scroll to position [625, 0]
